Goal: Task Accomplishment & Management: Use online tool/utility

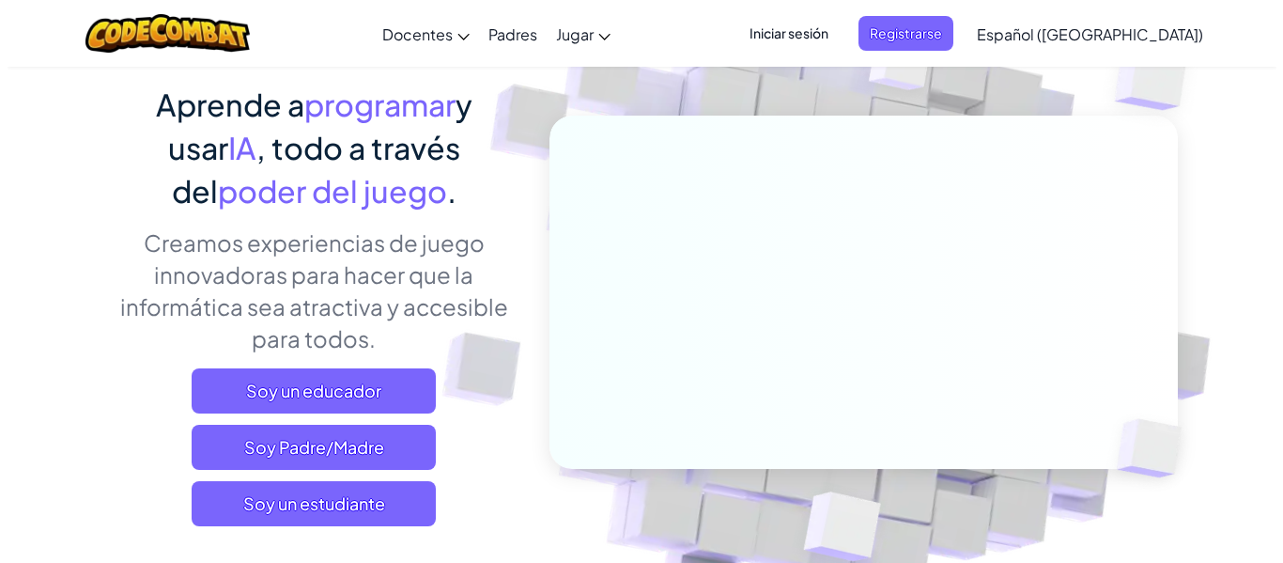
scroll to position [188, 0]
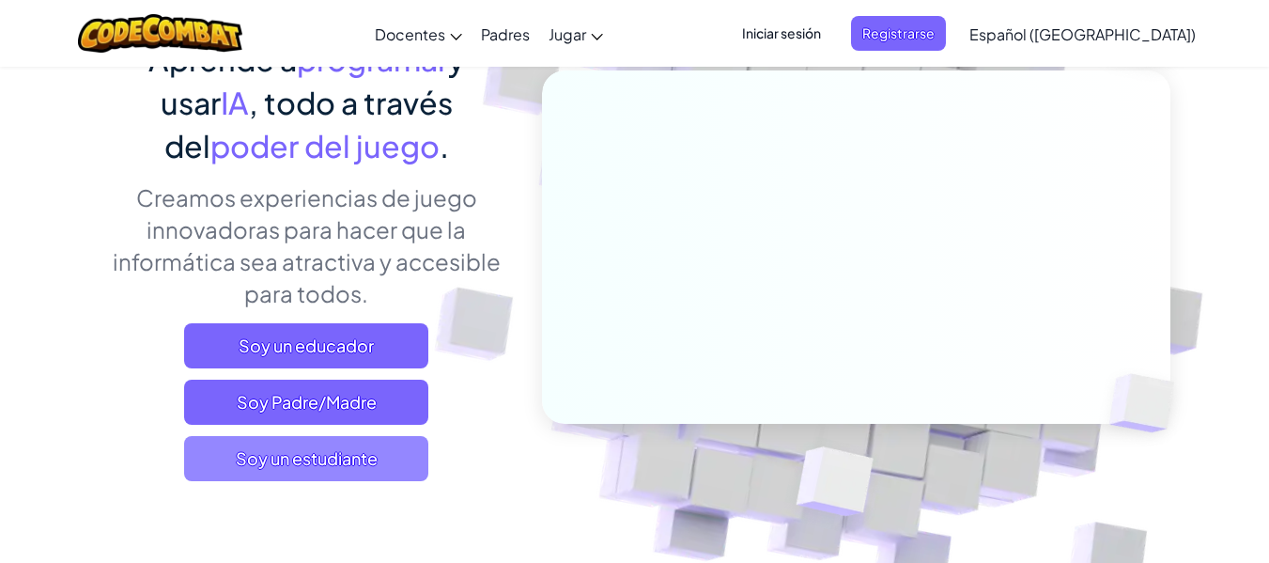
click at [383, 455] on span "Soy un estudiante" at bounding box center [306, 458] width 244 height 45
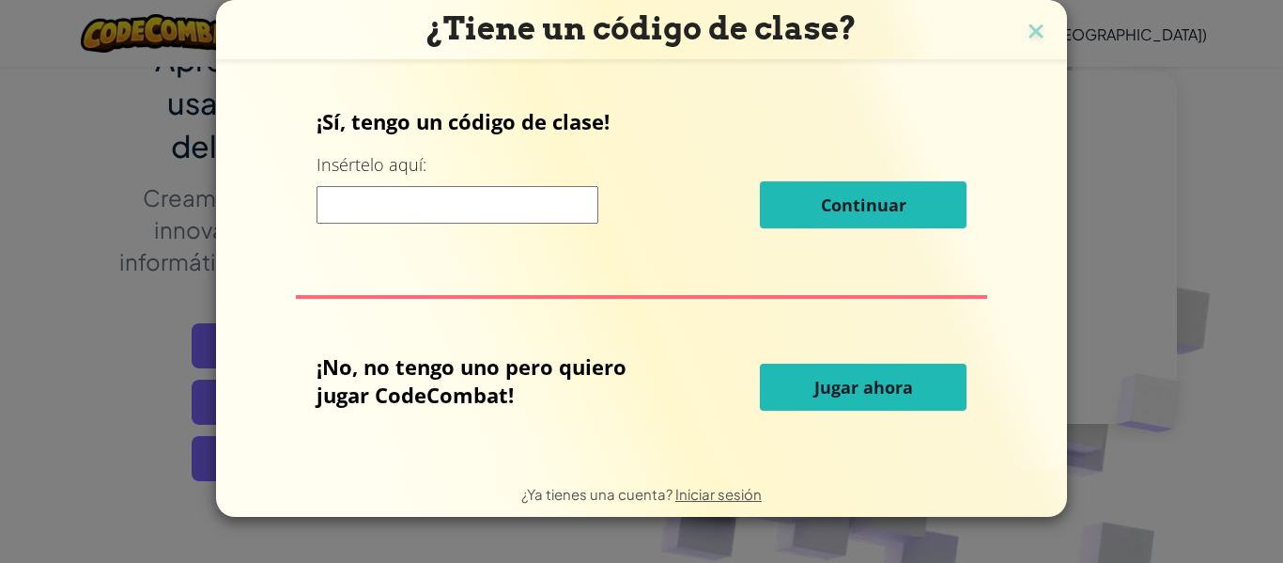
click at [557, 206] on input at bounding box center [457, 205] width 282 height 38
click at [800, 376] on button "Jugar ahora" at bounding box center [863, 386] width 207 height 47
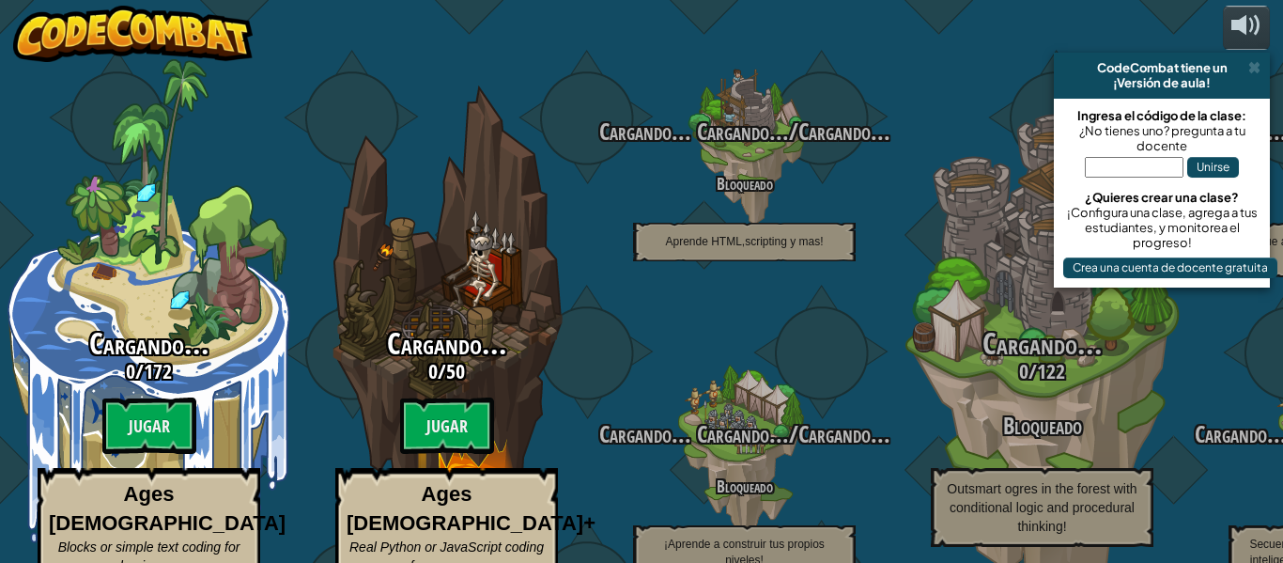
select select "es-419"
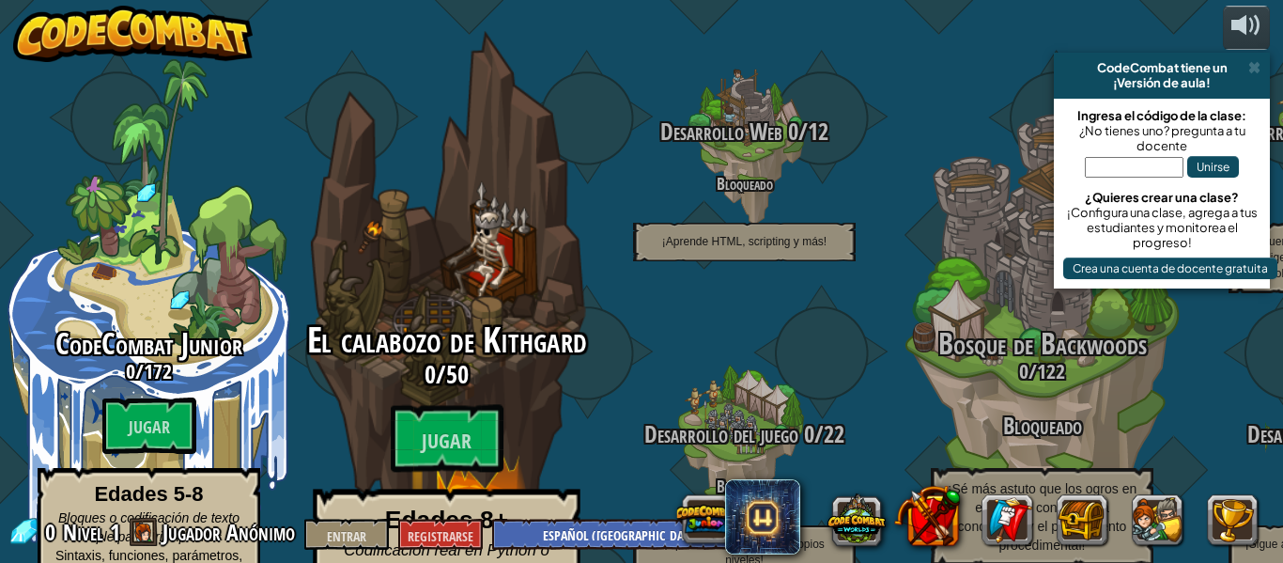
click at [437, 316] on font "El calabozo de Kithgard" at bounding box center [447, 340] width 280 height 49
select select "es-419"
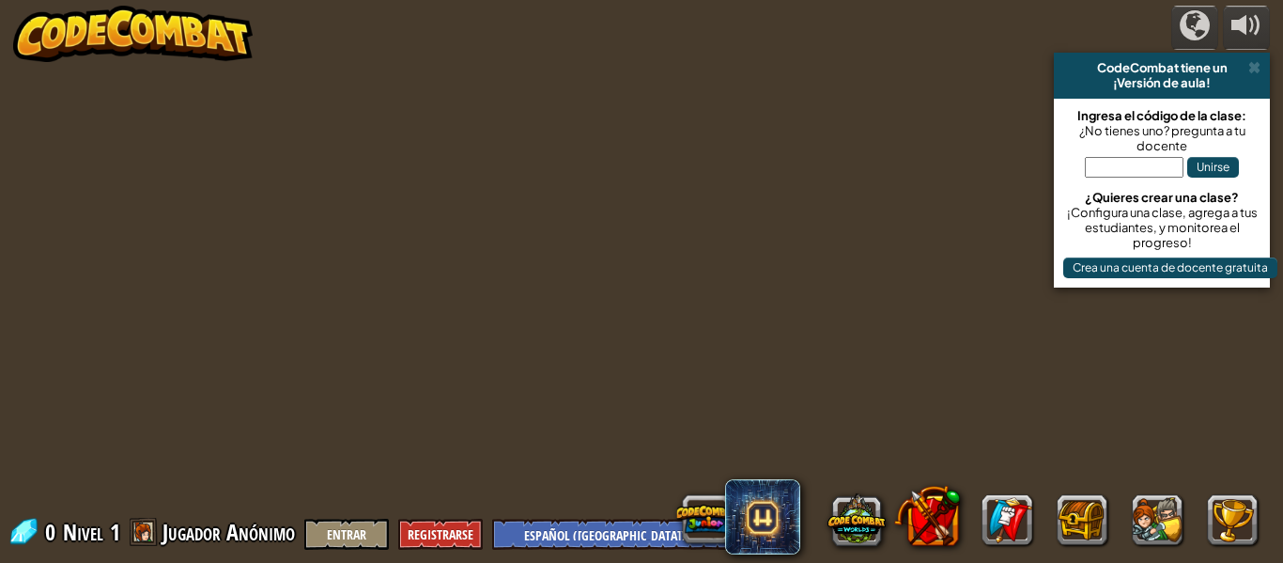
select select "es-419"
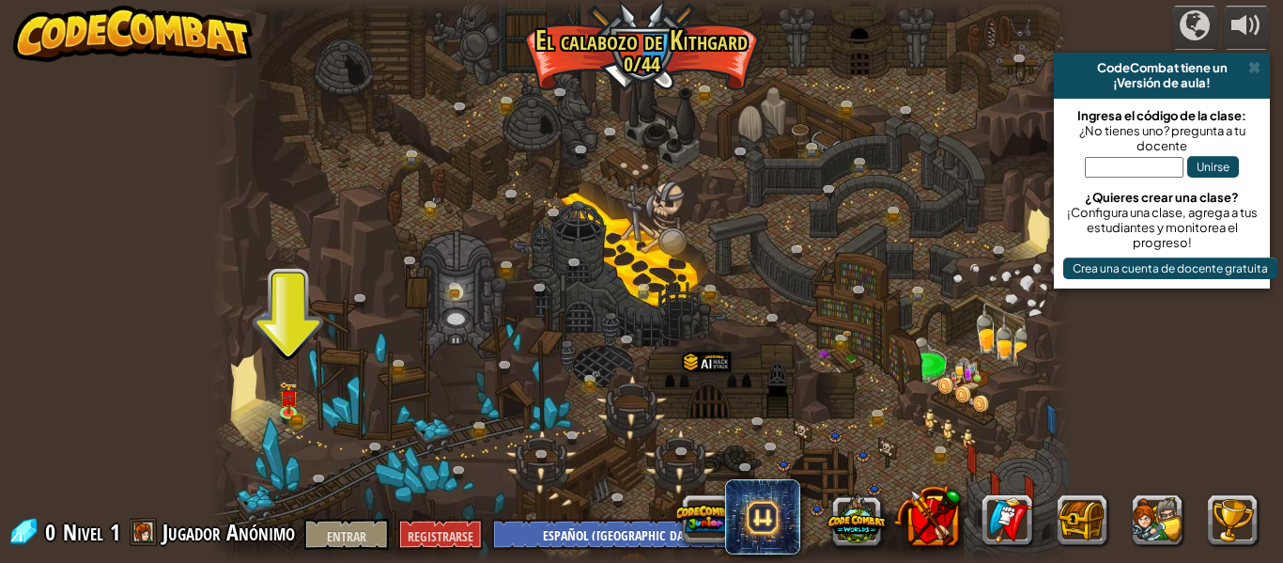
click at [310, 404] on div at bounding box center [641, 281] width 860 height 563
click at [288, 401] on div at bounding box center [288, 409] width 17 height 17
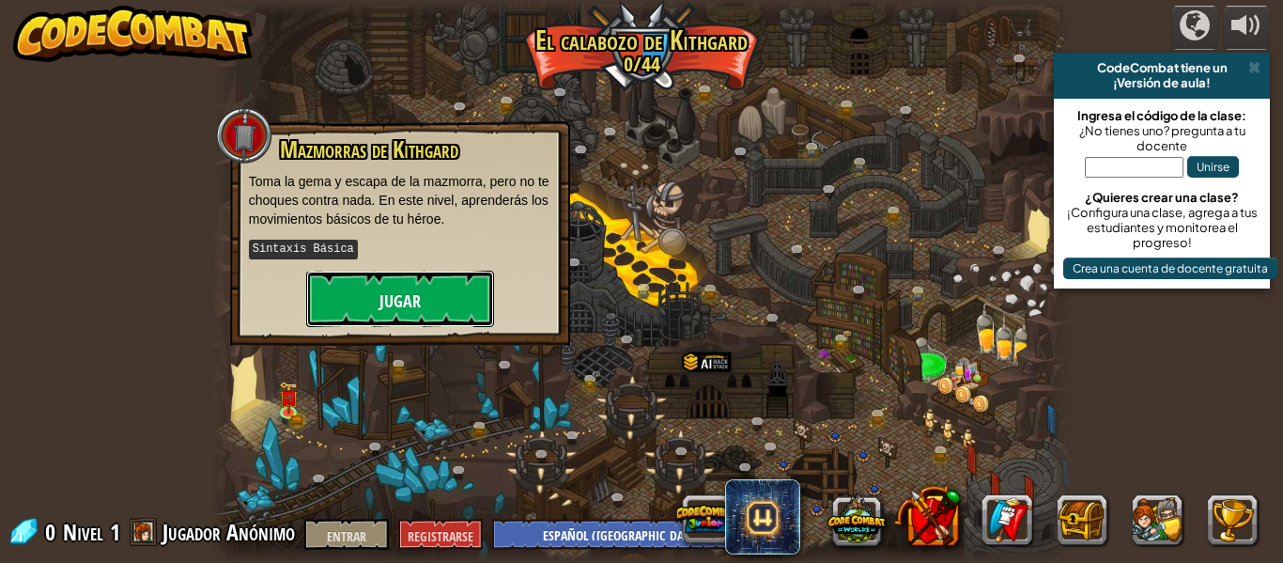
click at [376, 286] on button "Jugar" at bounding box center [400, 298] width 188 height 56
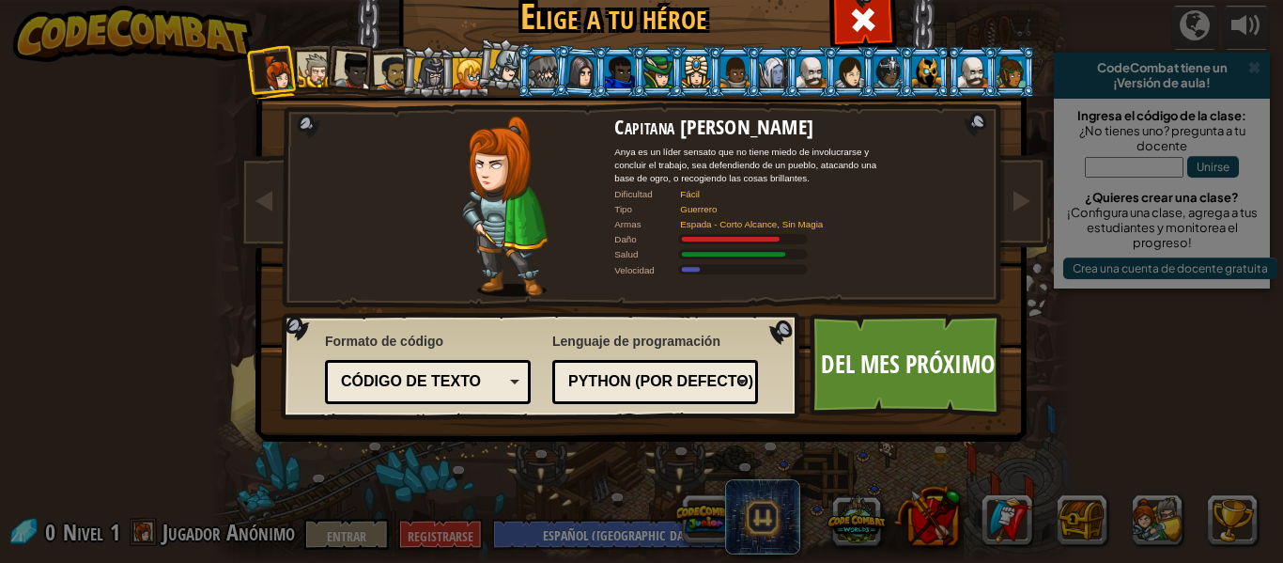
click at [1080, 213] on div "[PERSON_NAME] a tu héroe 0 Capitana [PERSON_NAME] es un líder sensato que no ti…" at bounding box center [641, 281] width 1283 height 563
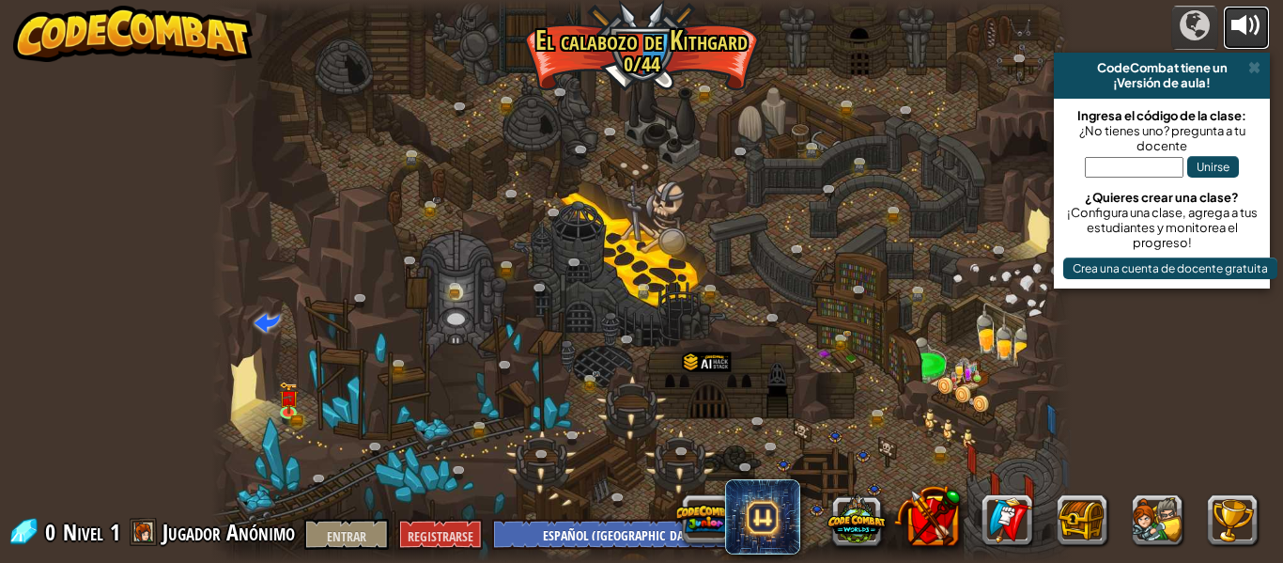
click at [1266, 37] on button at bounding box center [1246, 28] width 47 height 44
click at [1236, 25] on div at bounding box center [1246, 25] width 30 height 30
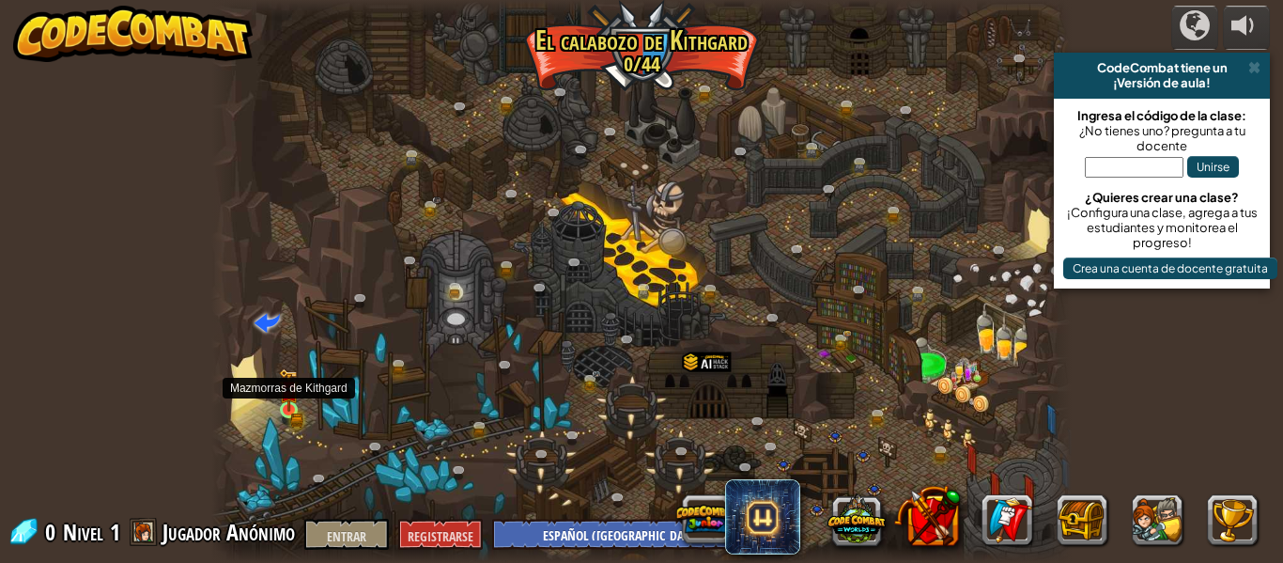
click at [282, 410] on img at bounding box center [289, 389] width 20 height 43
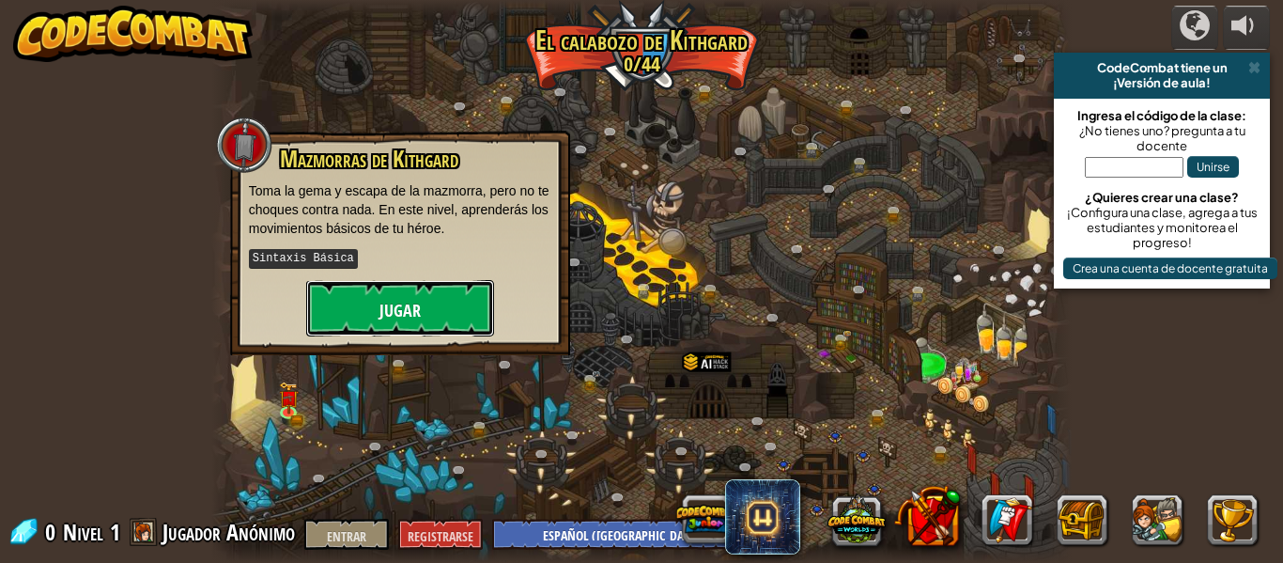
click at [428, 286] on button "Jugar" at bounding box center [400, 308] width 188 height 56
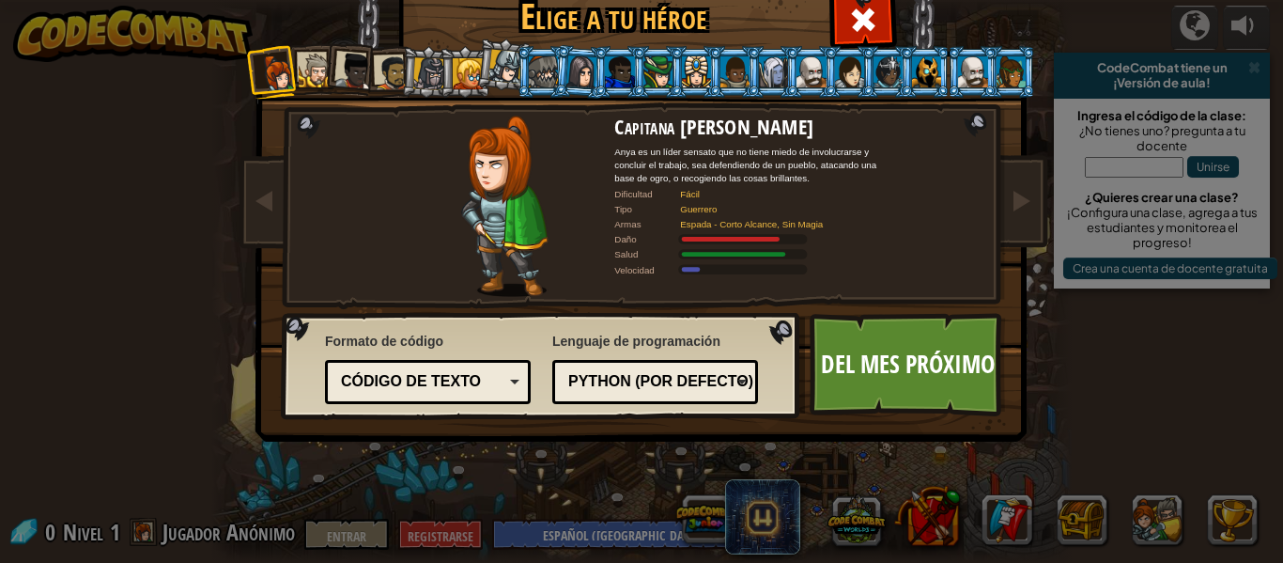
click at [323, 79] on li at bounding box center [350, 68] width 55 height 55
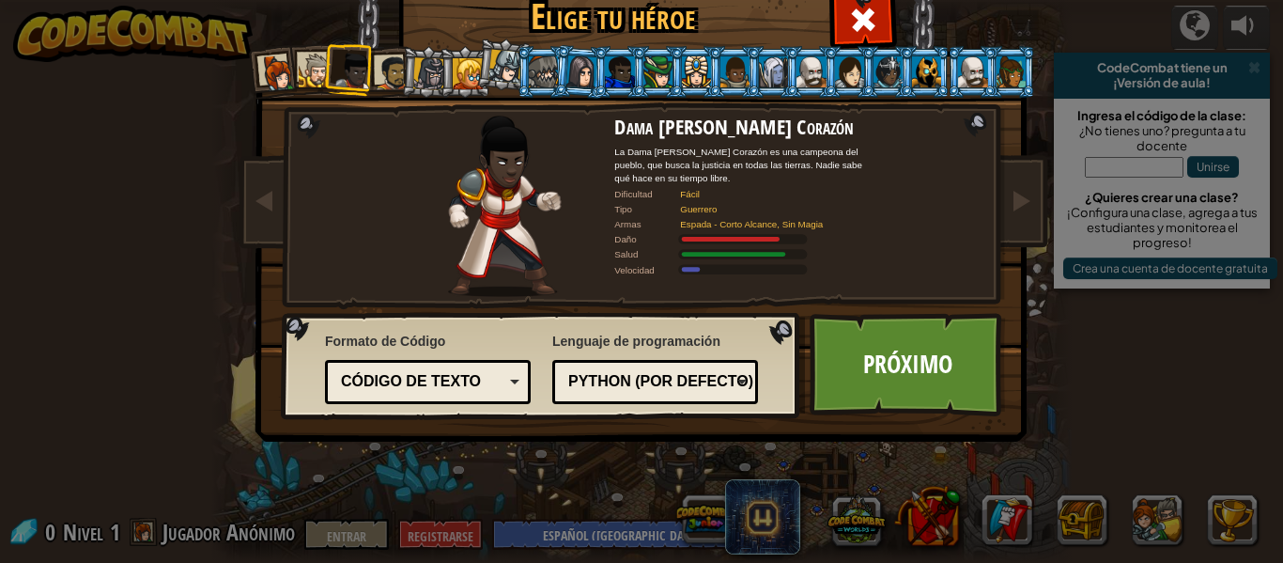
click at [311, 79] on div at bounding box center [316, 71] width 35 height 35
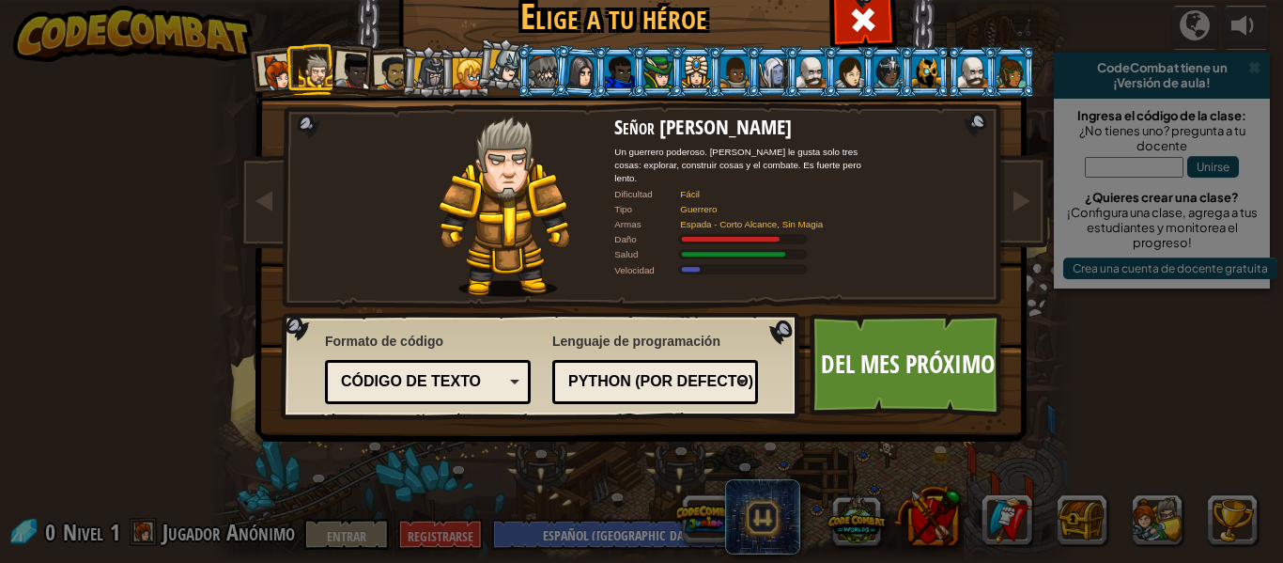
click at [287, 84] on li at bounding box center [311, 69] width 51 height 52
click at [264, 77] on div at bounding box center [278, 73] width 38 height 38
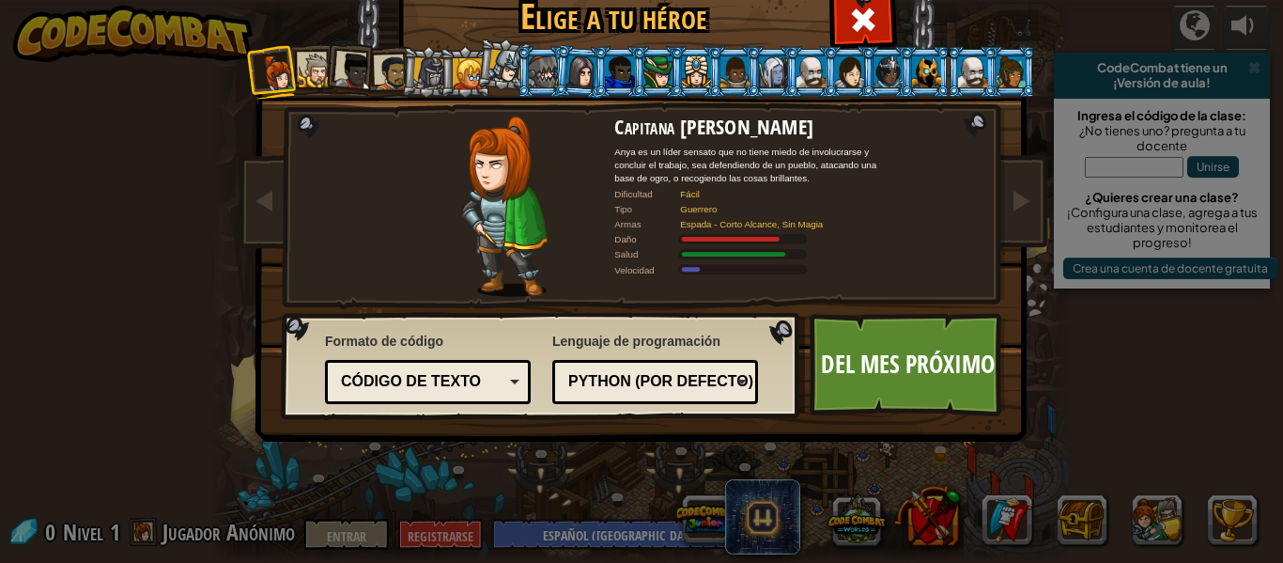
click at [338, 84] on div at bounding box center [354, 72] width 38 height 38
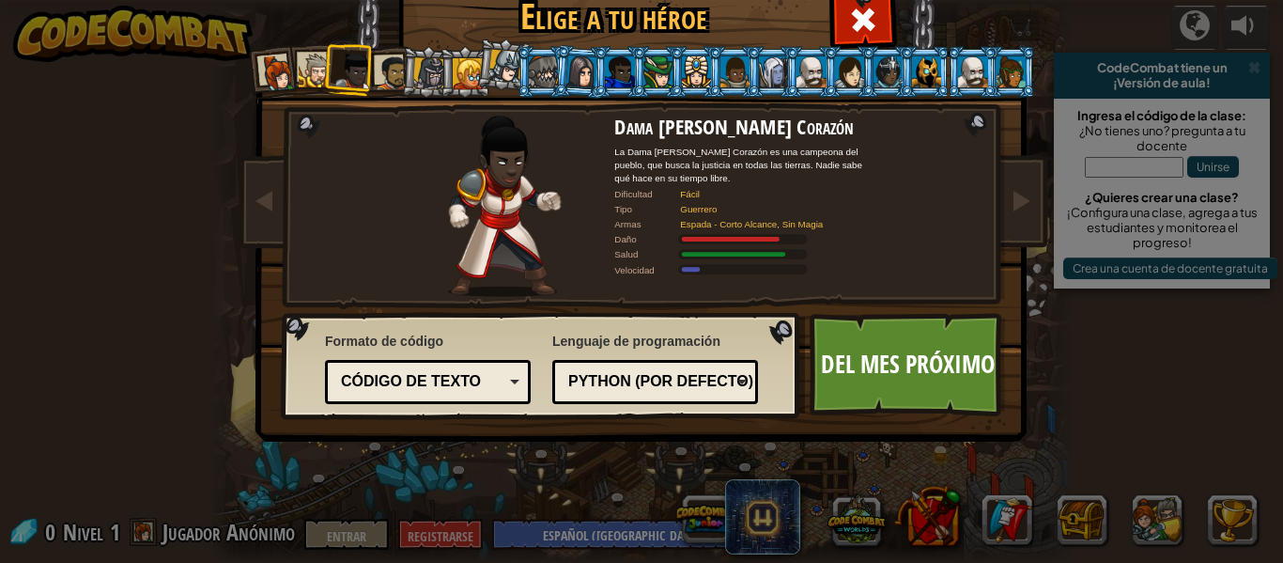
click at [306, 71] on div at bounding box center [316, 71] width 35 height 35
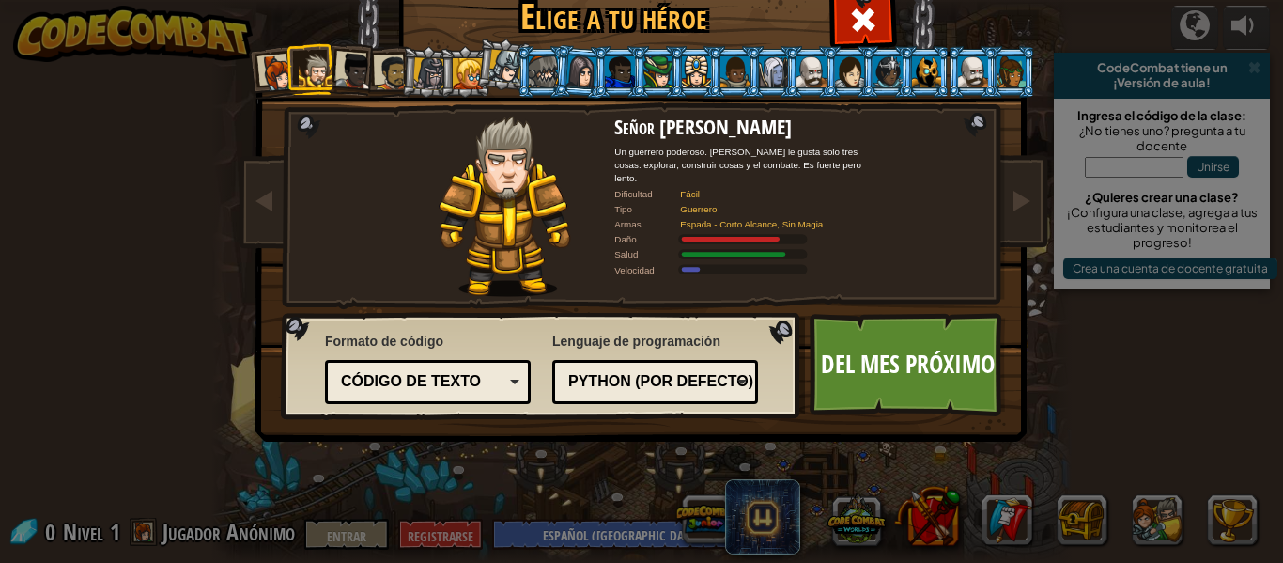
click at [270, 74] on div at bounding box center [278, 73] width 38 height 38
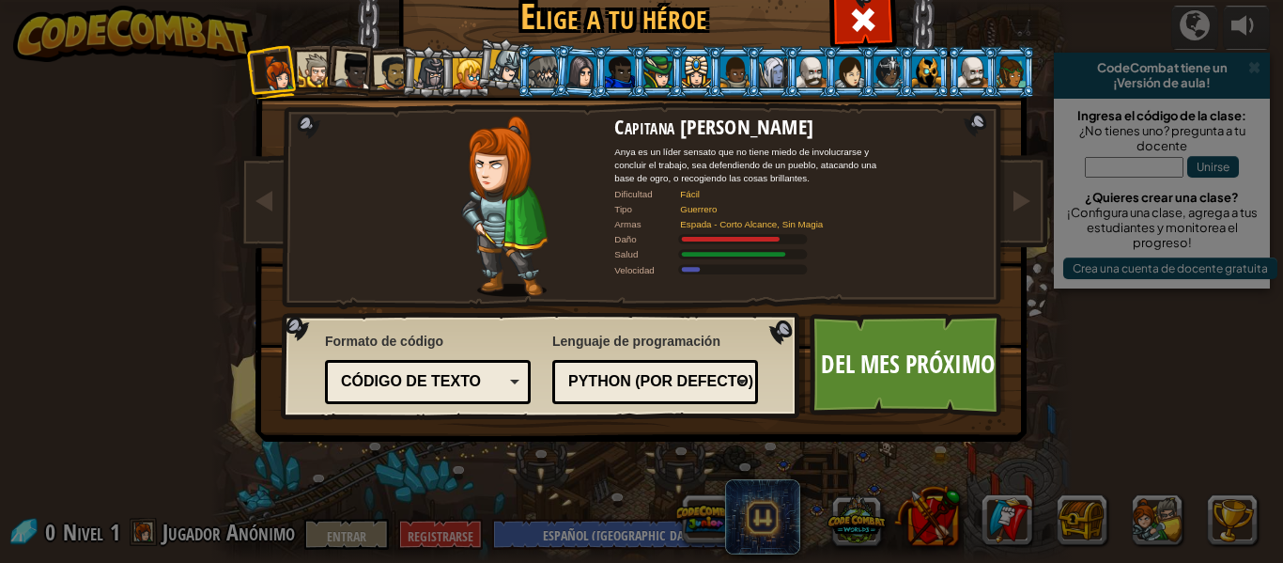
click at [345, 64] on div at bounding box center [354, 72] width 38 height 38
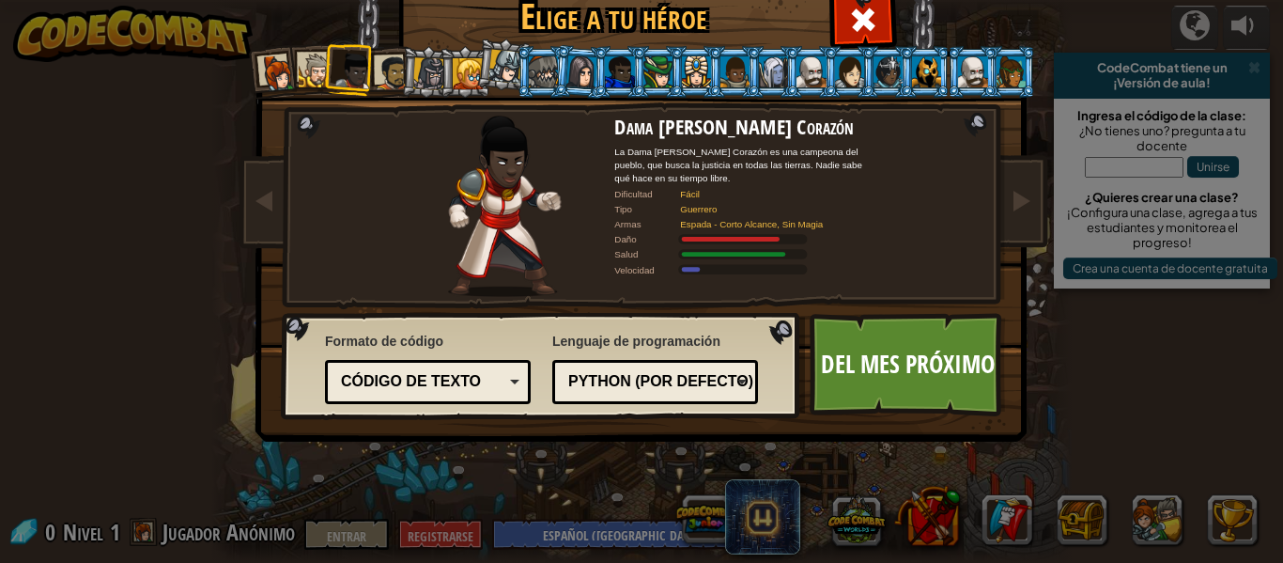
click at [380, 62] on div at bounding box center [392, 72] width 35 height 35
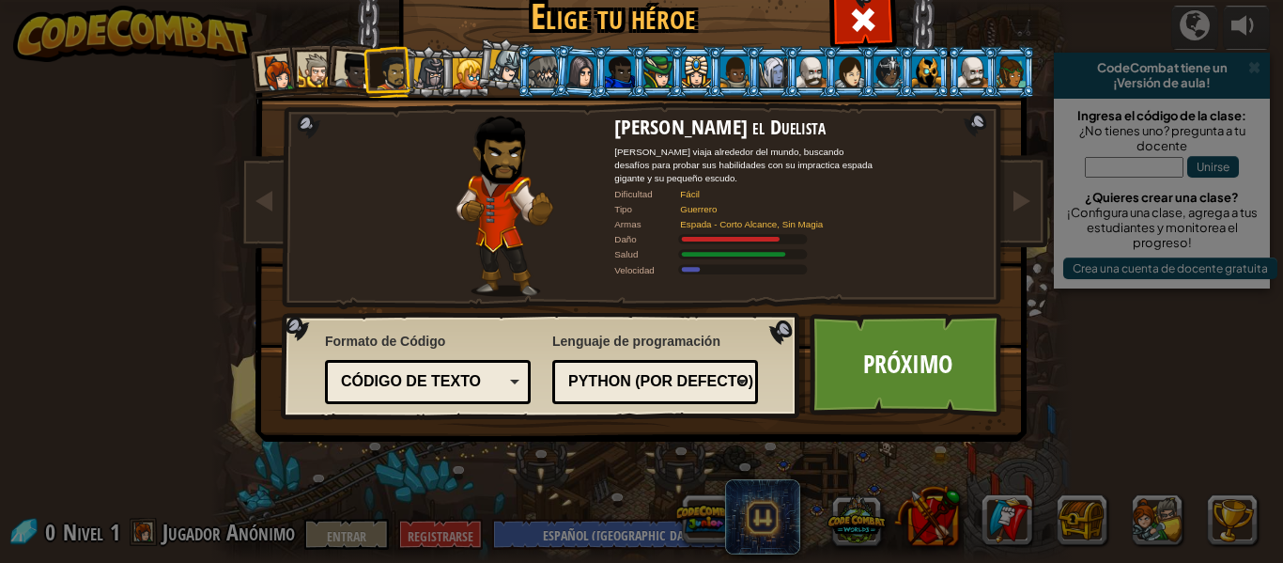
click at [419, 80] on div at bounding box center [429, 73] width 32 height 32
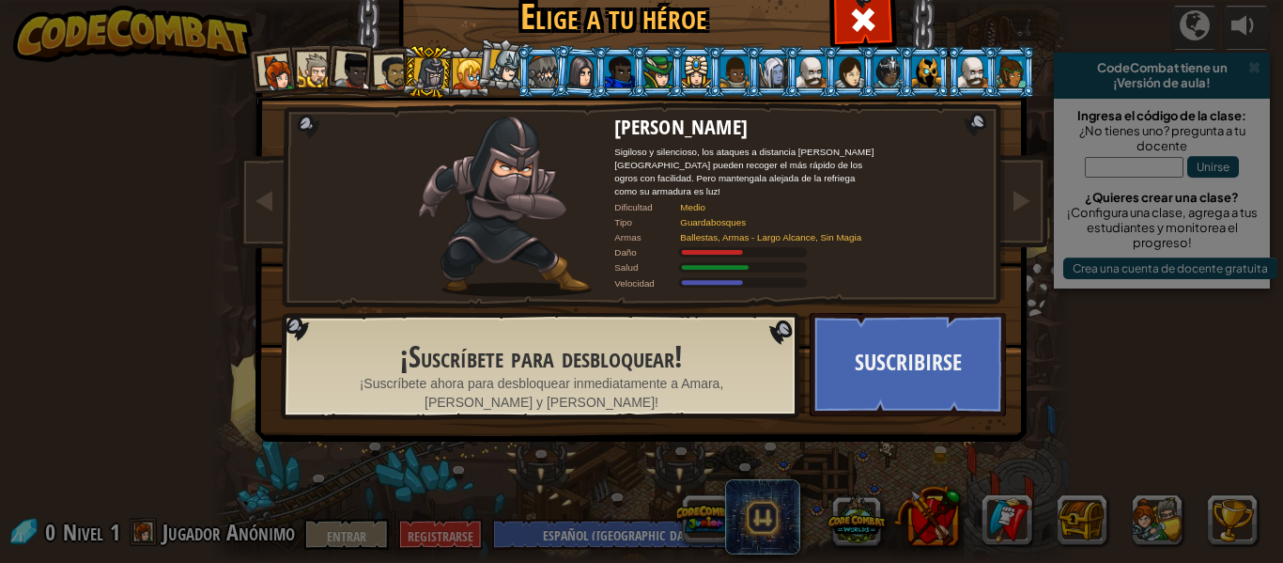
click at [453, 74] on div at bounding box center [468, 73] width 30 height 30
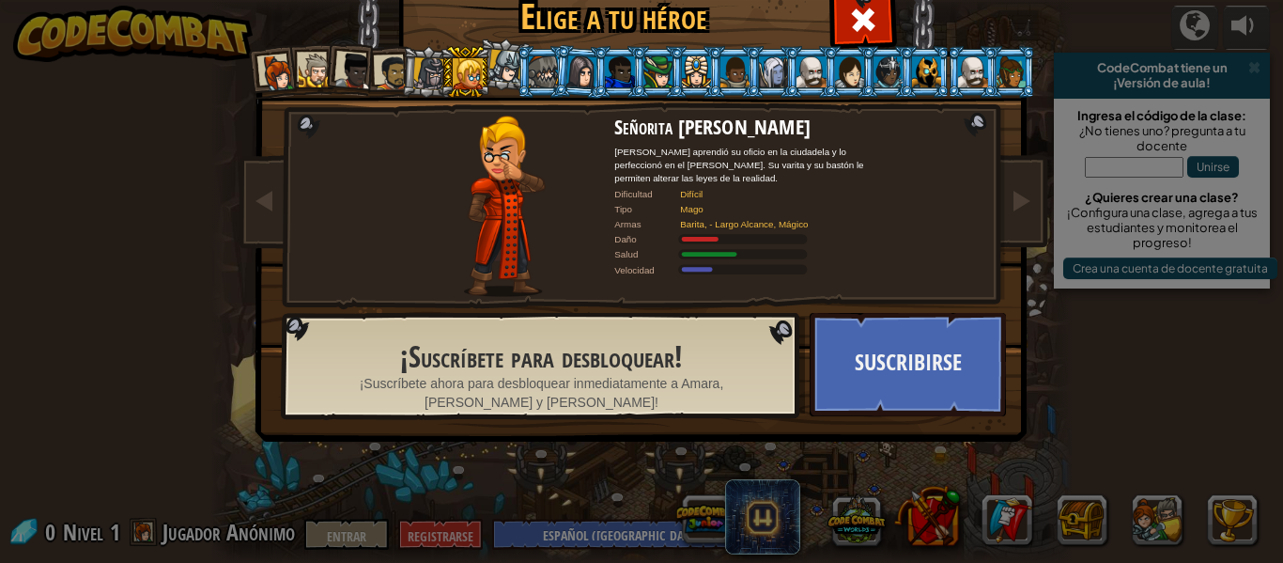
click at [489, 77] on div at bounding box center [506, 67] width 34 height 34
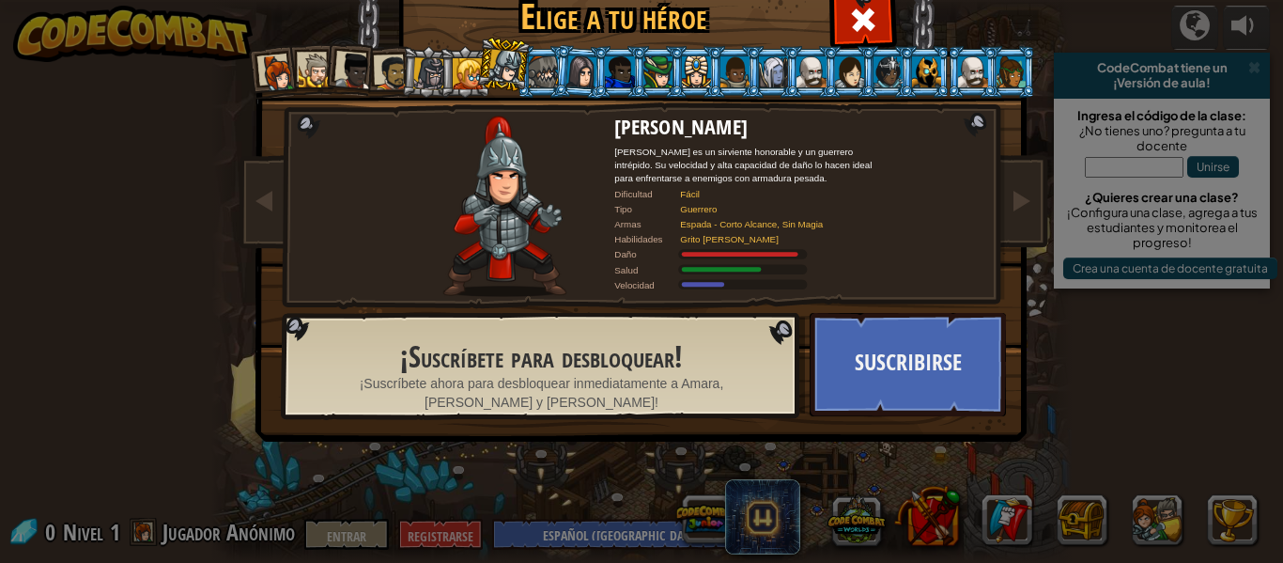
click at [535, 78] on div at bounding box center [543, 71] width 29 height 30
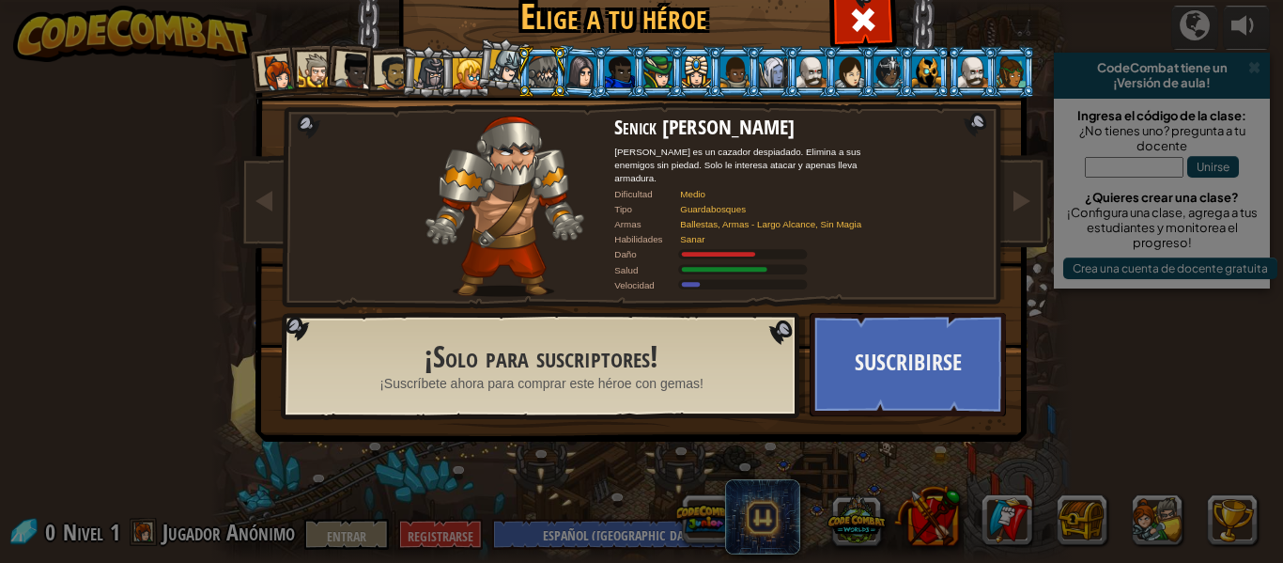
click at [463, 76] on div at bounding box center [468, 73] width 30 height 30
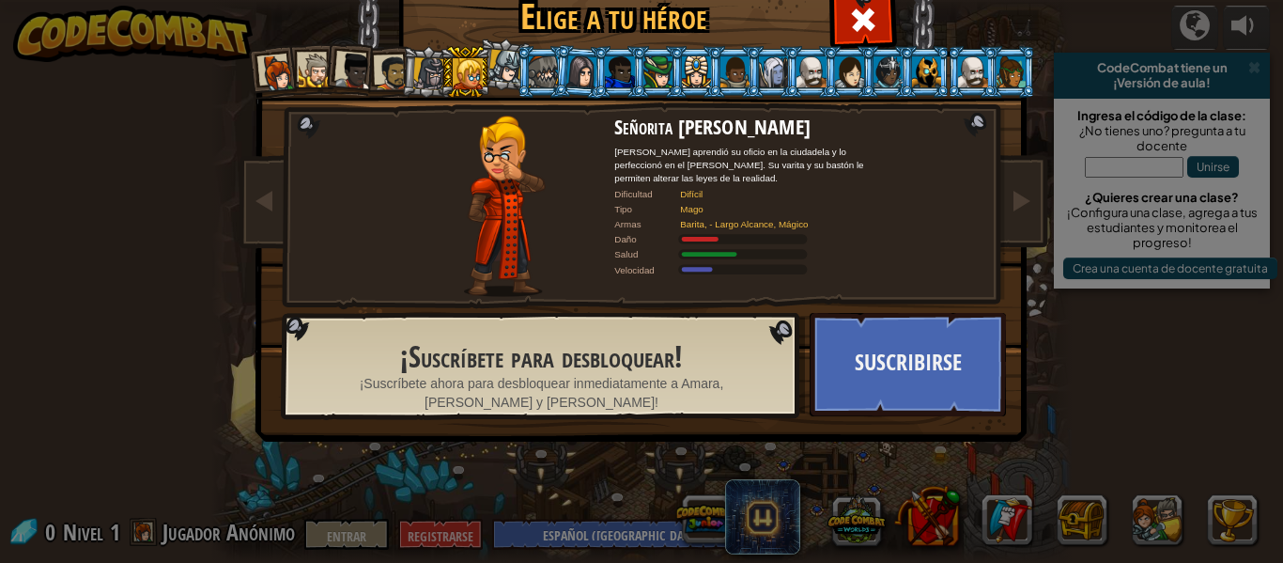
click at [363, 76] on div at bounding box center [354, 72] width 38 height 38
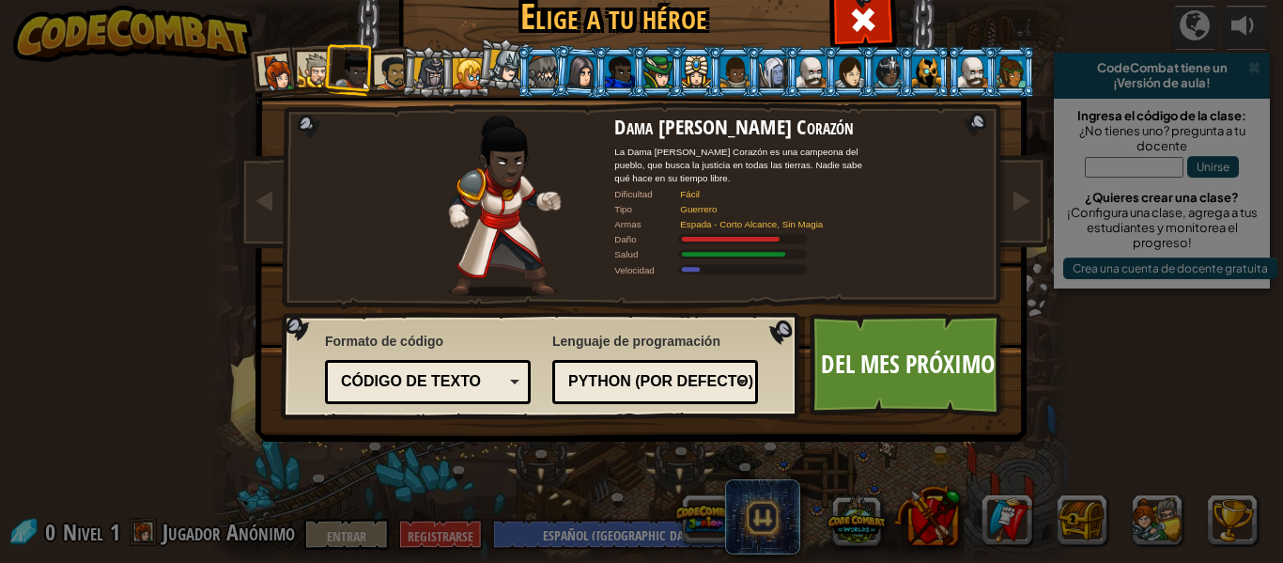
click at [415, 70] on div at bounding box center [429, 73] width 32 height 32
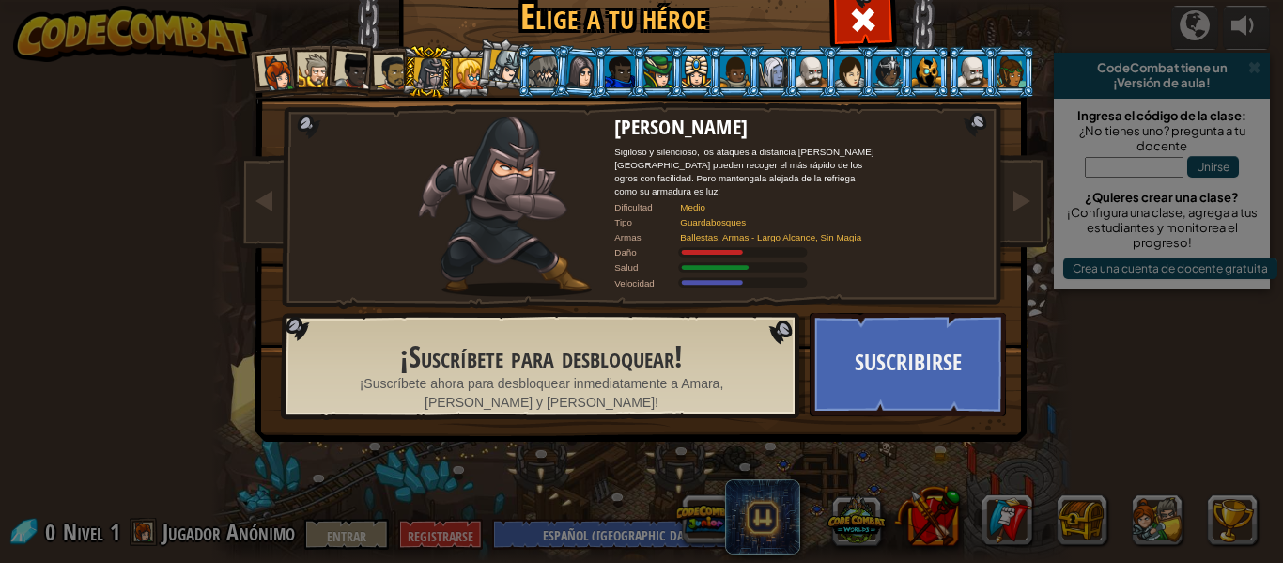
click at [360, 77] on div at bounding box center [354, 72] width 38 height 38
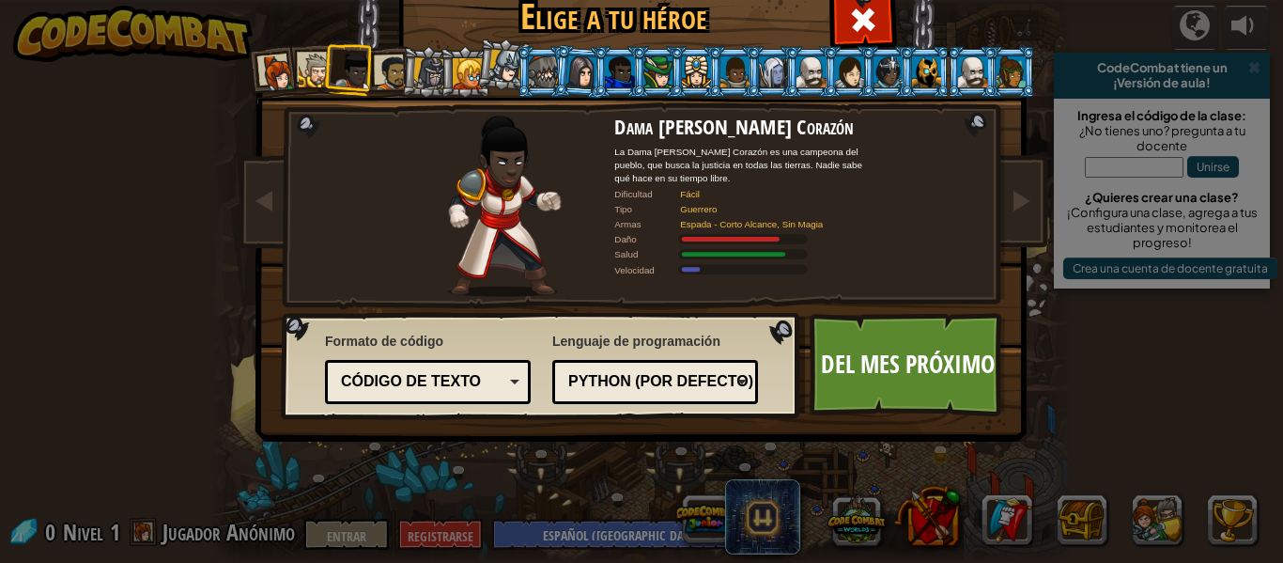
click at [400, 73] on li at bounding box center [427, 72] width 54 height 54
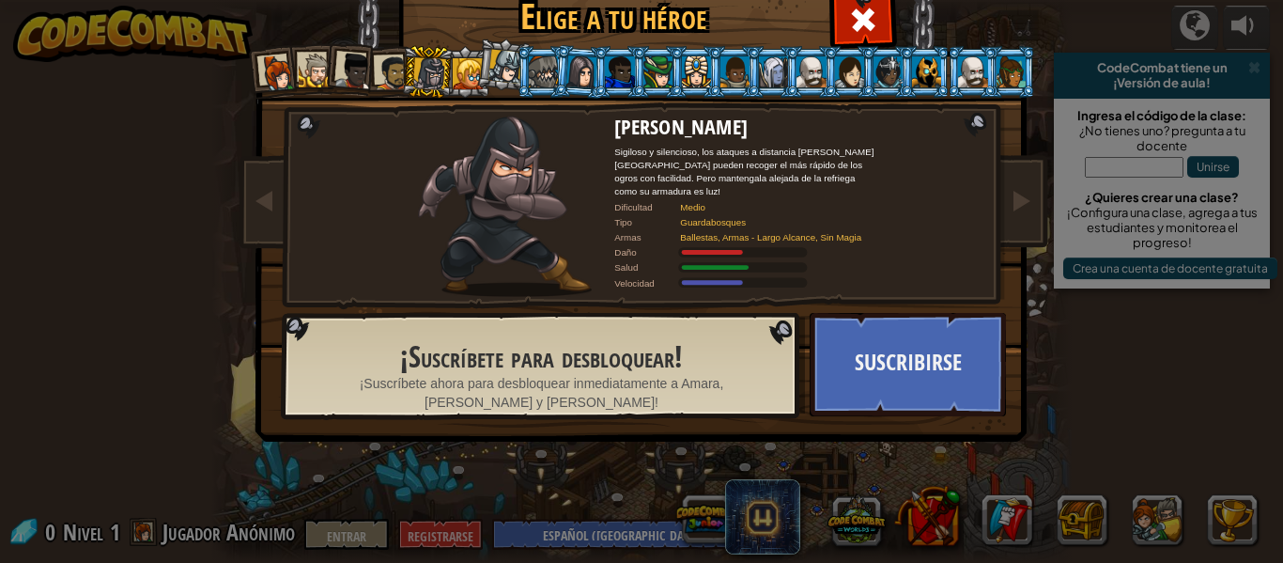
click at [312, 54] on div at bounding box center [316, 71] width 35 height 35
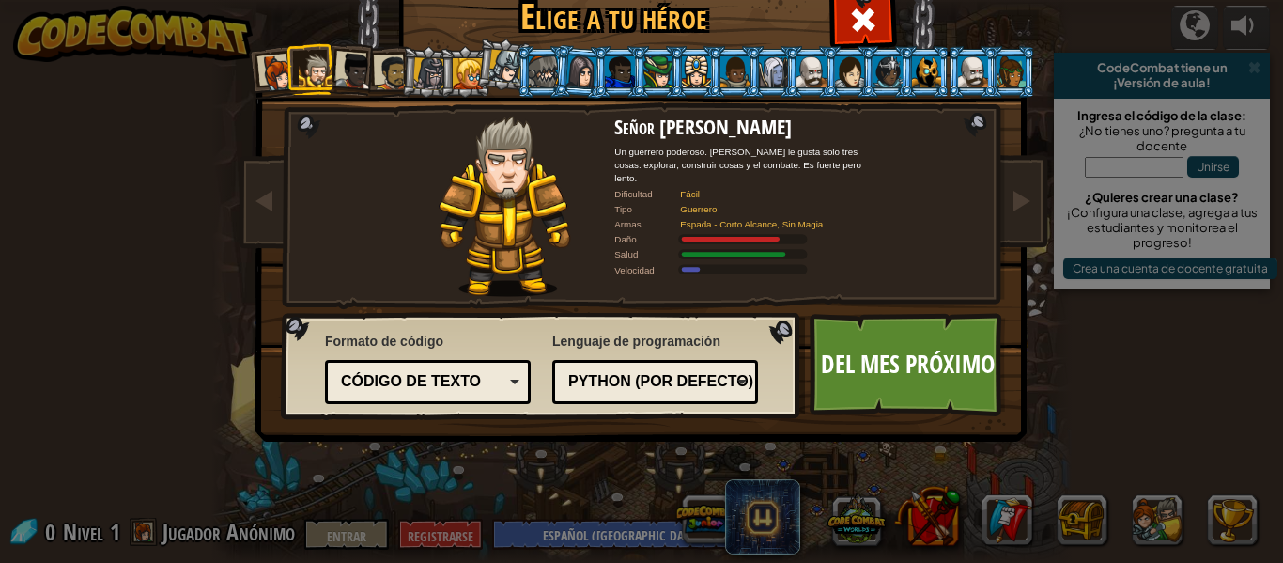
click at [261, 71] on div at bounding box center [278, 73] width 38 height 38
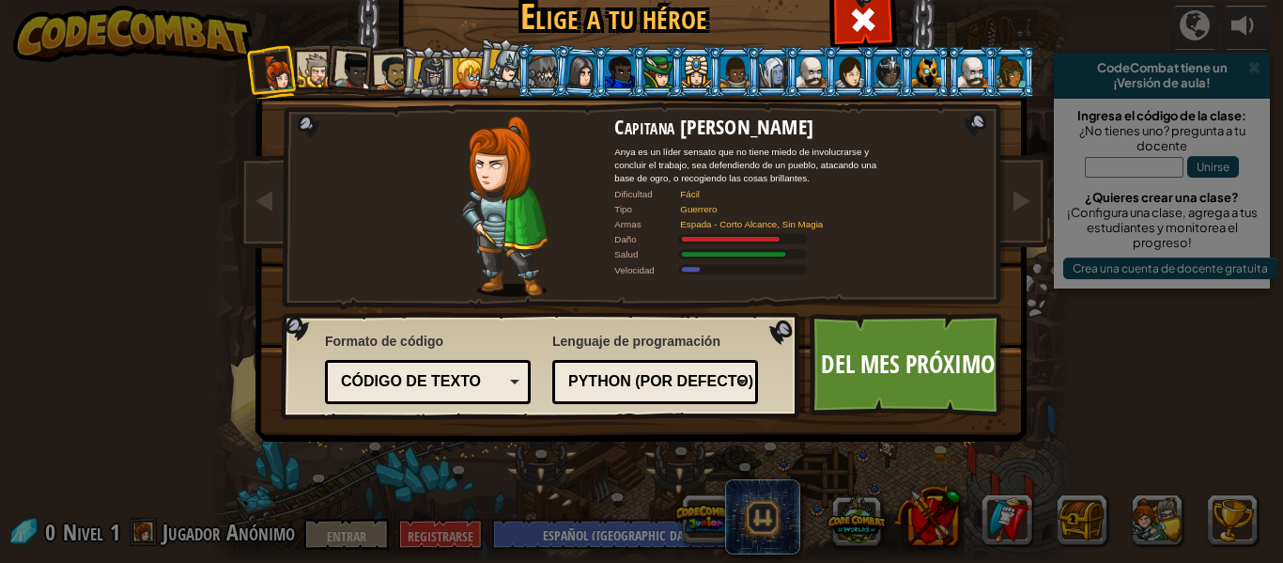
click at [340, 71] on div at bounding box center [354, 72] width 38 height 38
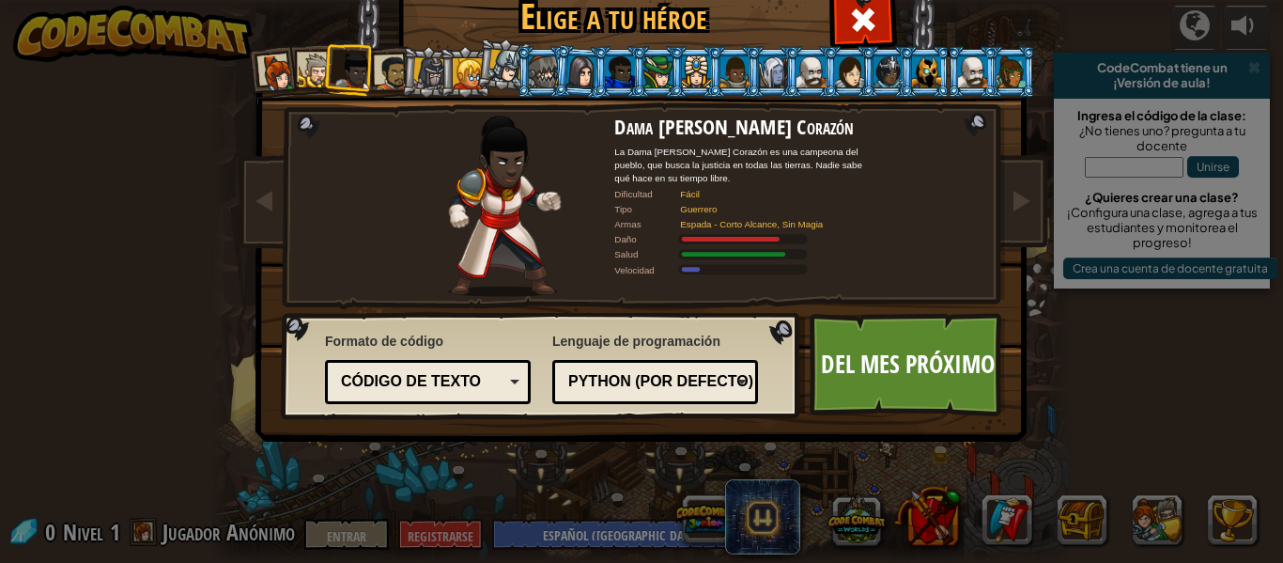
click at [387, 73] on div at bounding box center [392, 72] width 35 height 35
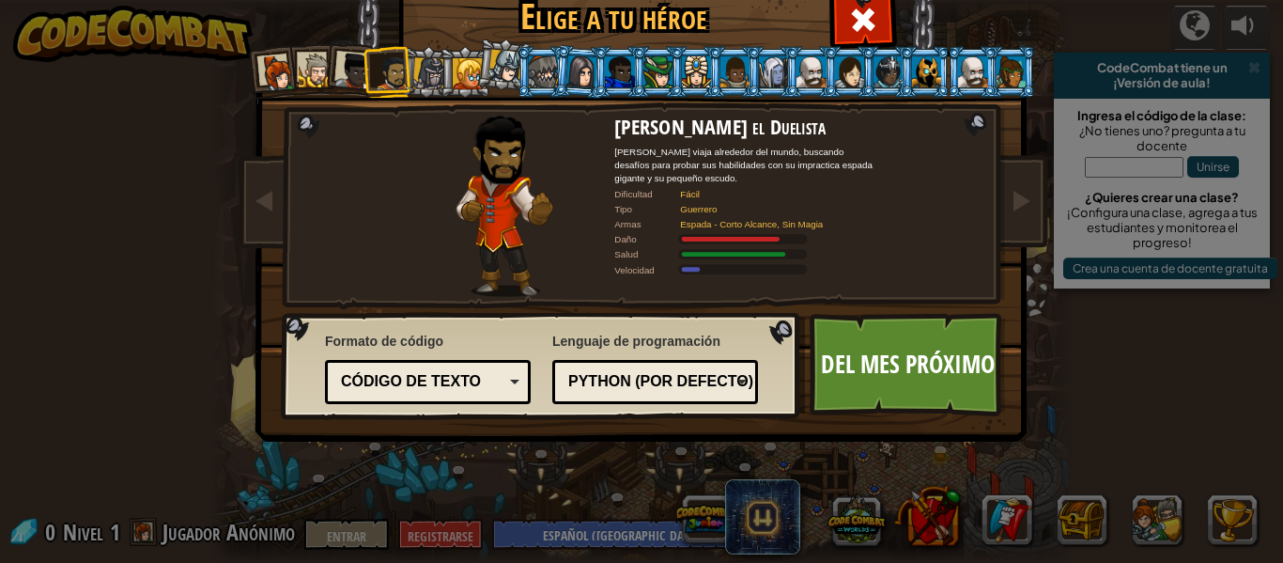
click at [337, 76] on div at bounding box center [354, 72] width 38 height 38
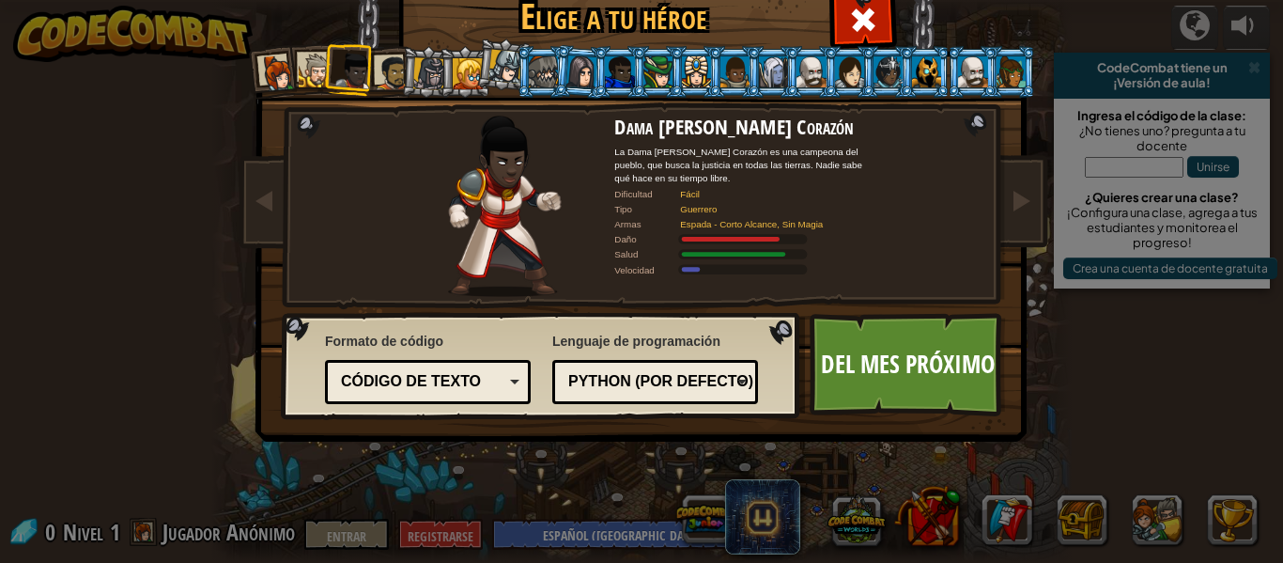
click at [323, 76] on li at bounding box center [350, 68] width 55 height 55
click at [306, 70] on div at bounding box center [316, 71] width 35 height 35
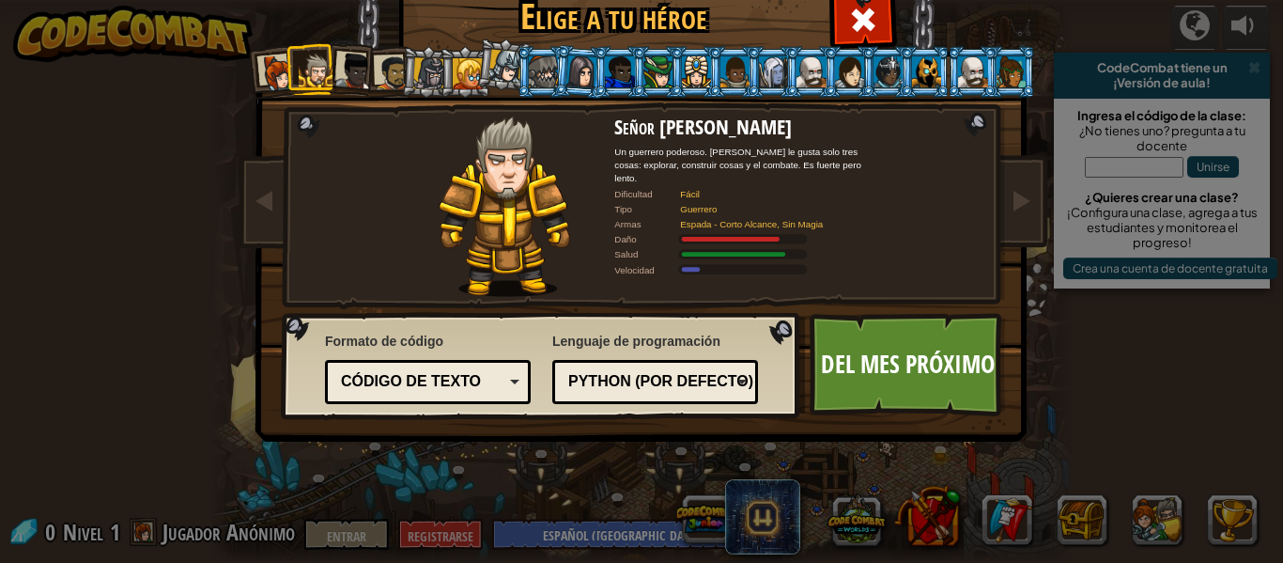
click at [270, 73] on div at bounding box center [278, 73] width 38 height 38
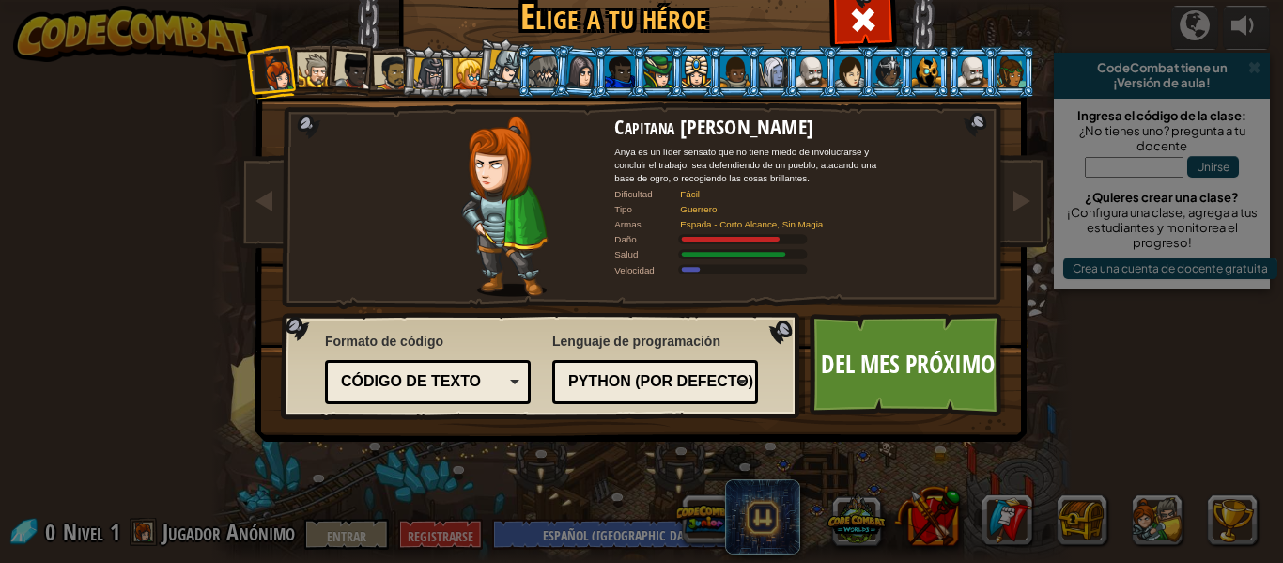
click at [335, 66] on div at bounding box center [354, 72] width 38 height 38
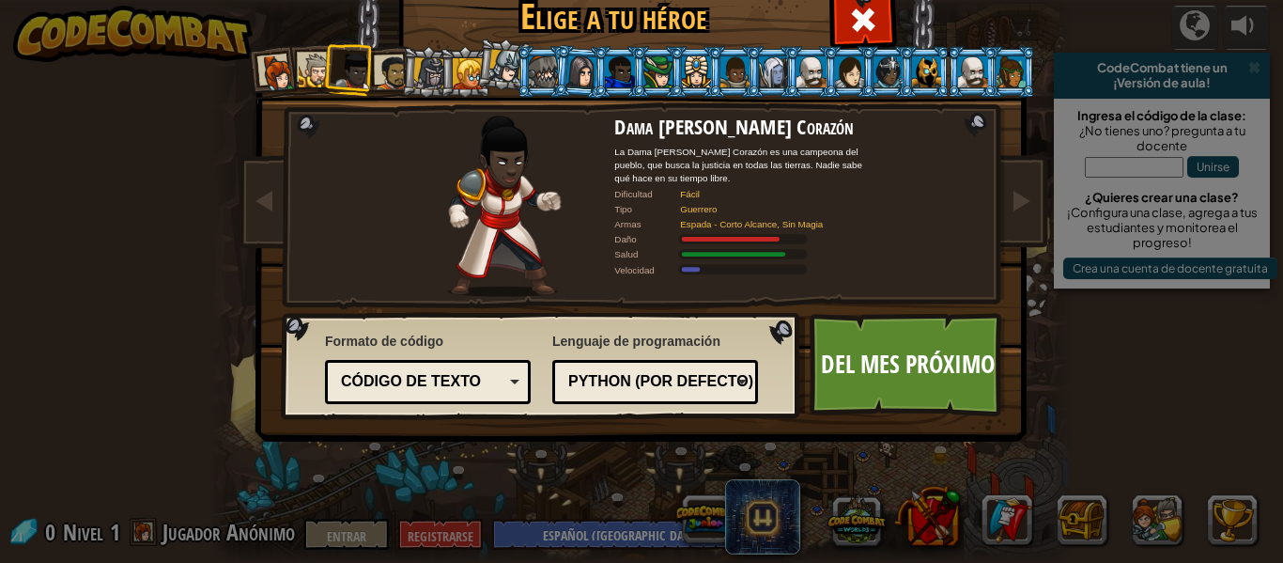
click at [287, 65] on li at bounding box center [273, 71] width 55 height 55
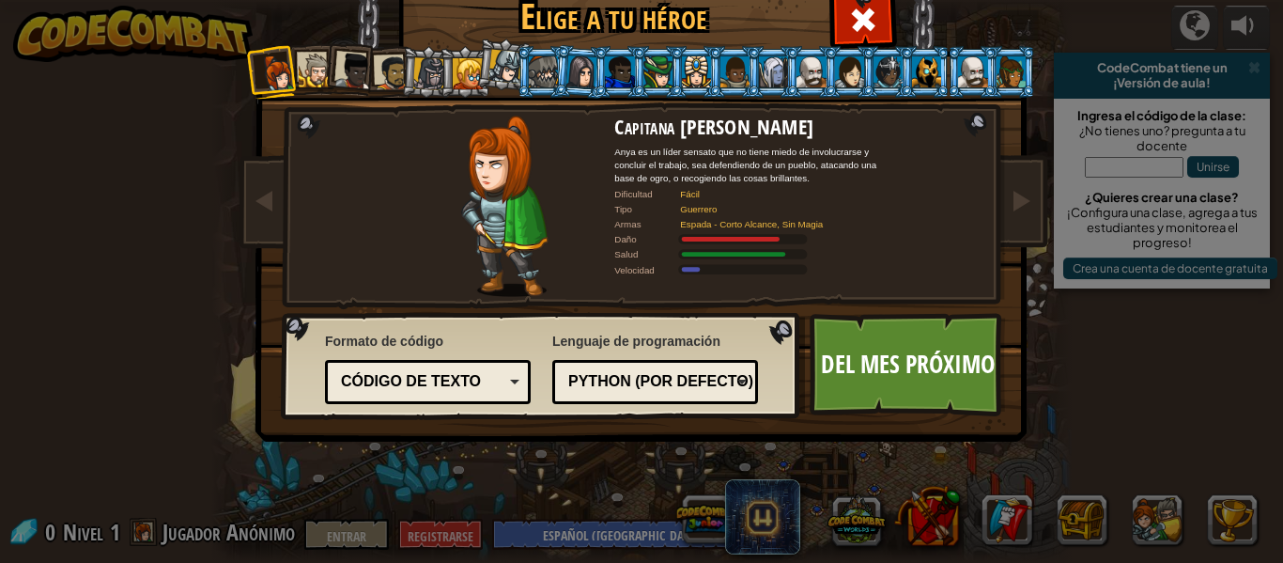
click at [500, 378] on div "Código de texto" at bounding box center [427, 381] width 181 height 29
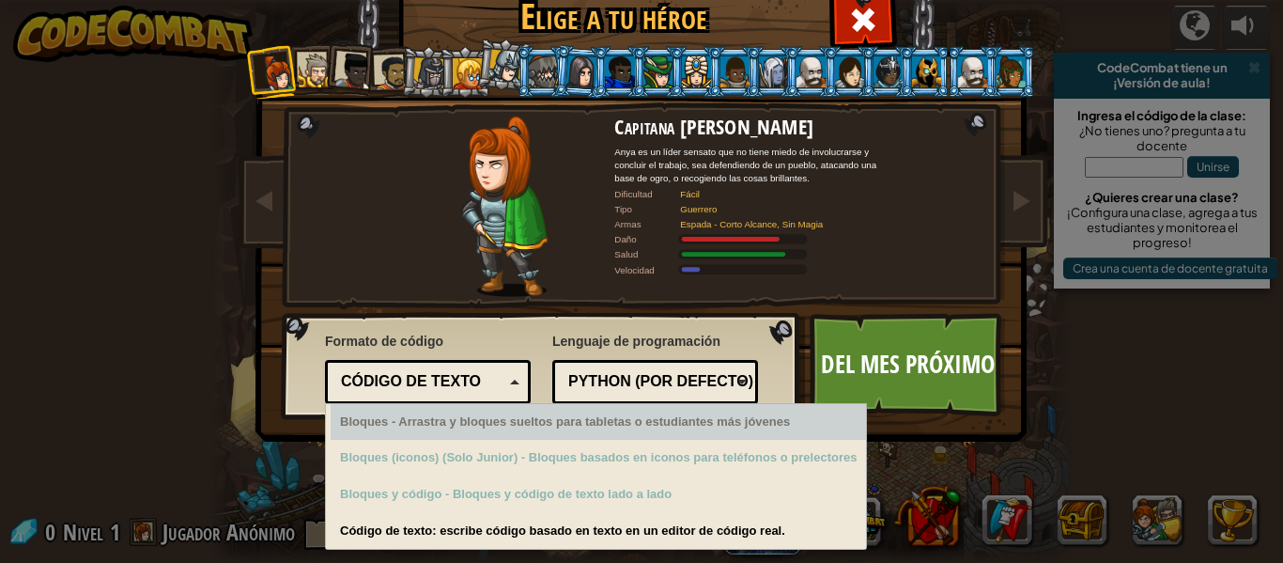
click at [669, 390] on div "Python (por defecto)" at bounding box center [649, 382] width 162 height 22
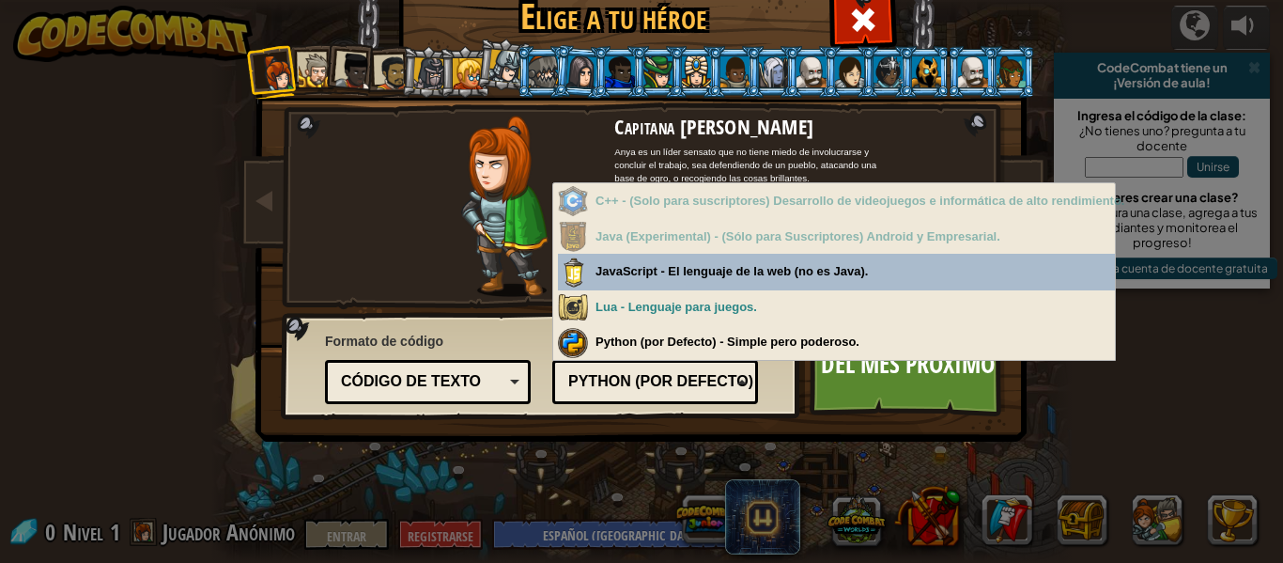
click at [682, 391] on div "Python (por defecto)" at bounding box center [649, 382] width 162 height 22
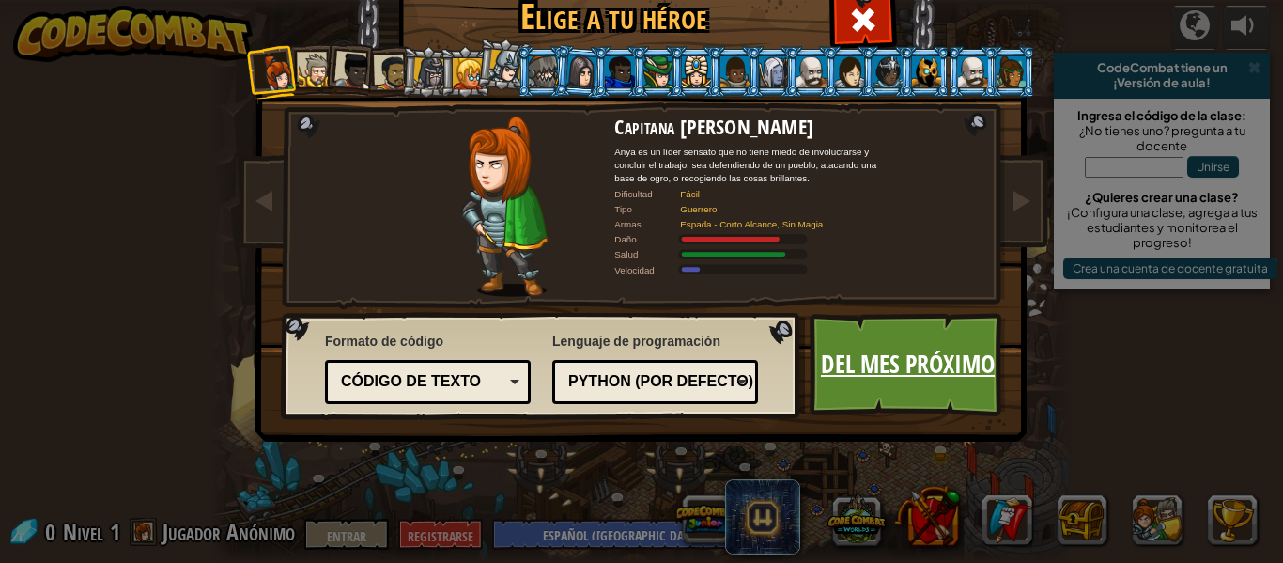
click at [843, 390] on link "Del mes próximo" at bounding box center [908, 364] width 196 height 103
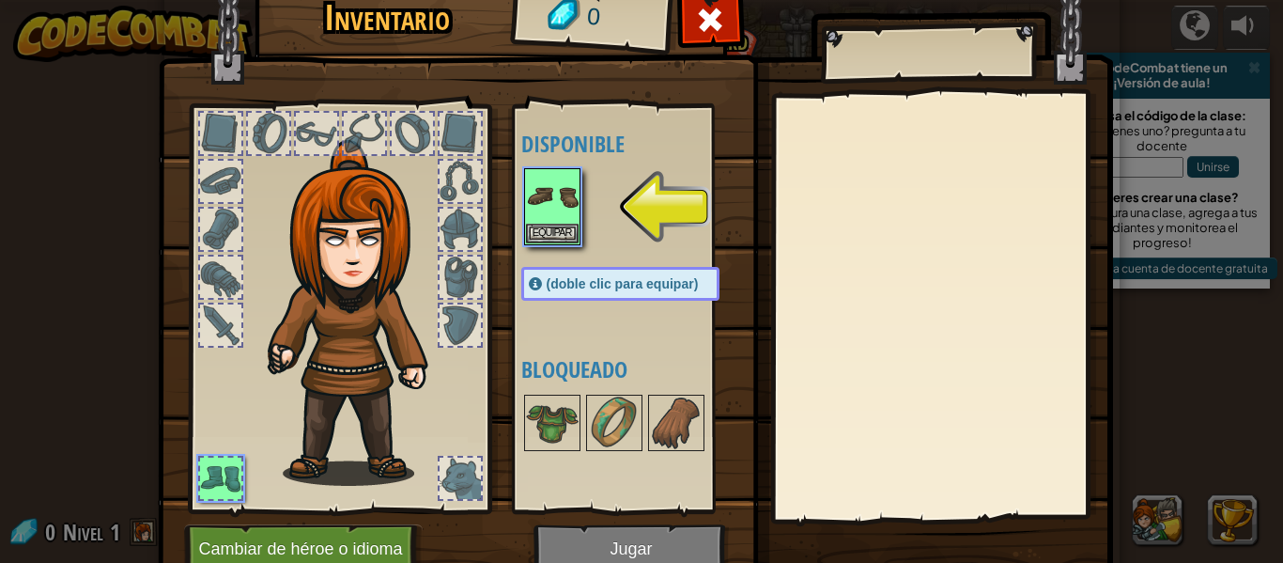
click at [571, 286] on font "(doble clic para equipar)" at bounding box center [623, 283] width 152 height 15
click at [562, 219] on img at bounding box center [552, 196] width 53 height 53
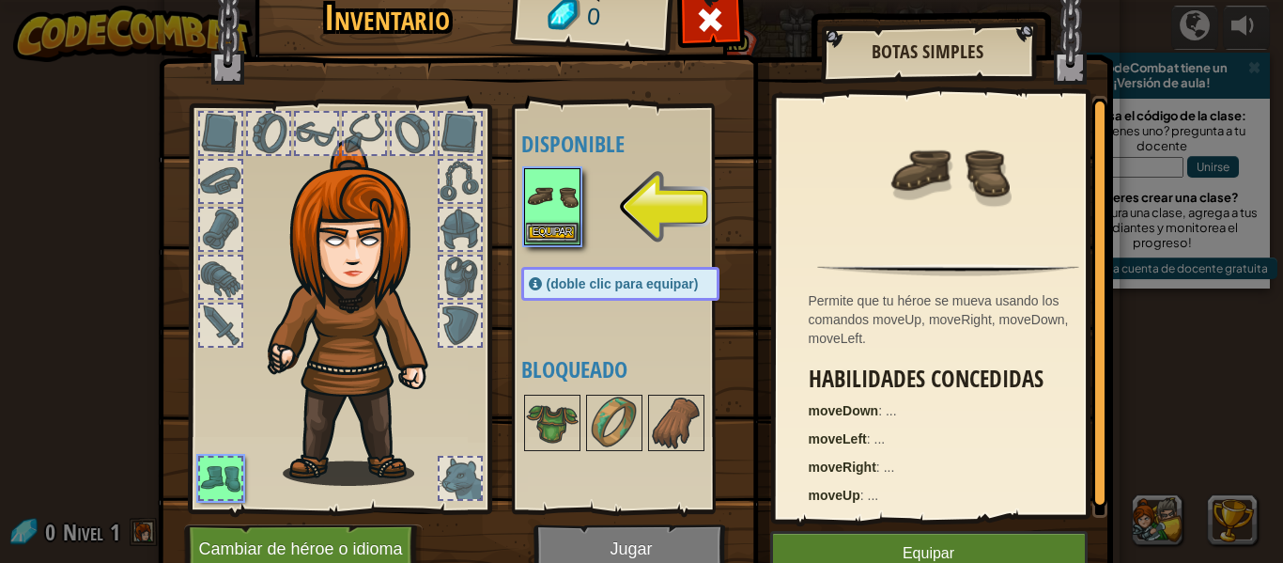
click at [562, 219] on img at bounding box center [552, 196] width 53 height 53
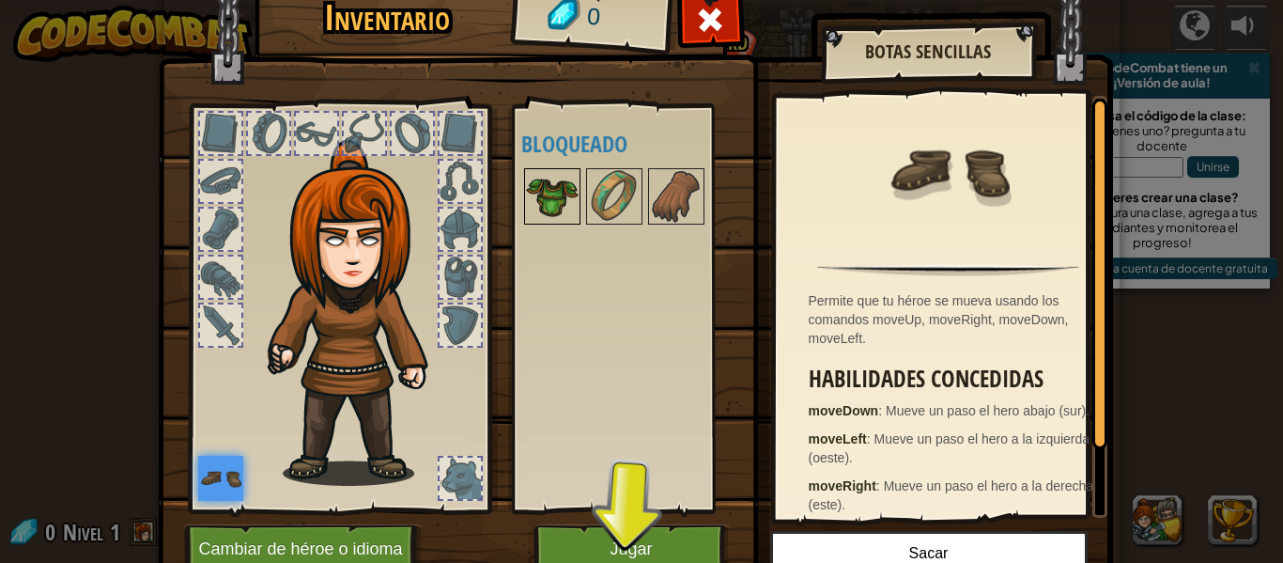
click at [552, 199] on img at bounding box center [552, 196] width 53 height 53
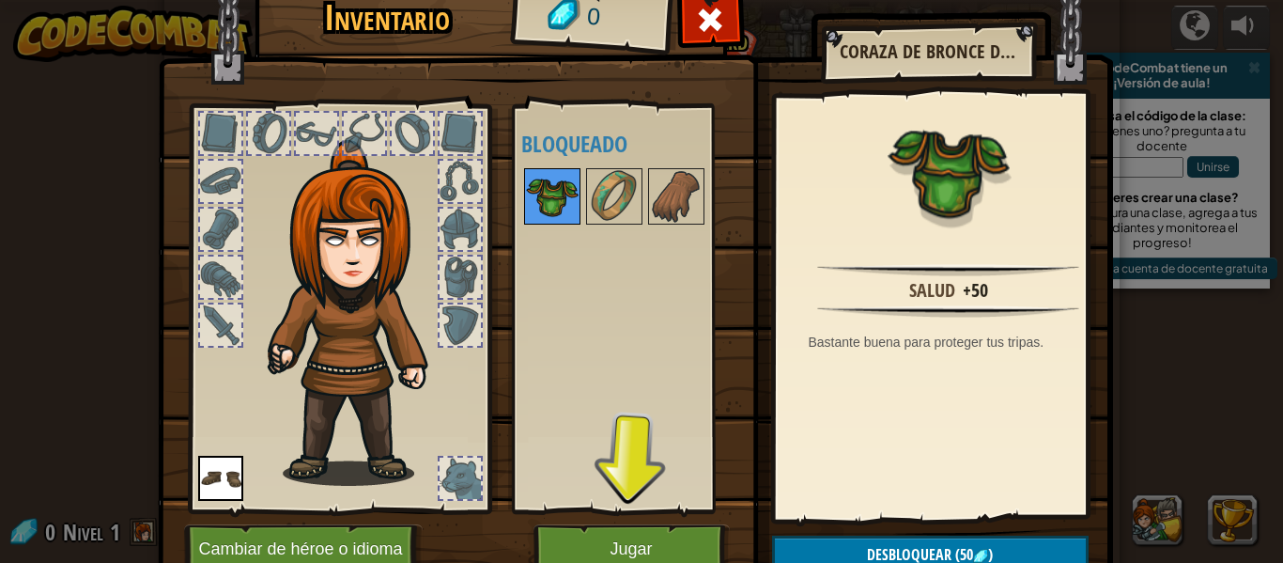
click at [552, 199] on img at bounding box center [552, 196] width 53 height 53
click at [695, 532] on button "Jugar" at bounding box center [631, 550] width 196 height 52
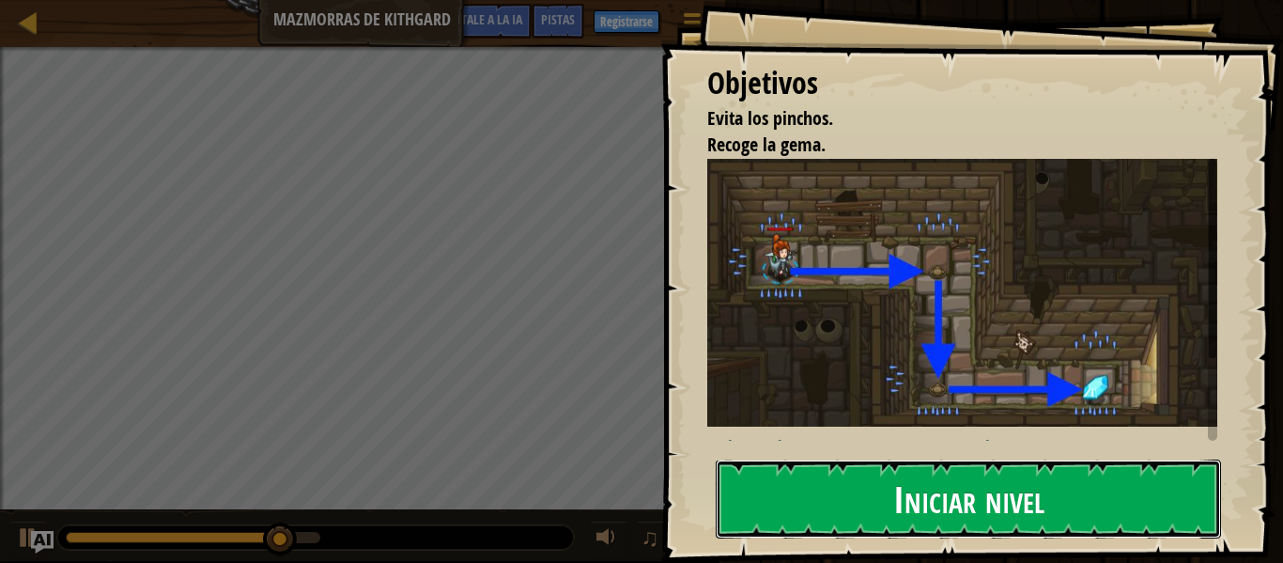
click at [967, 508] on font "Iniciar nivel" at bounding box center [968, 497] width 151 height 51
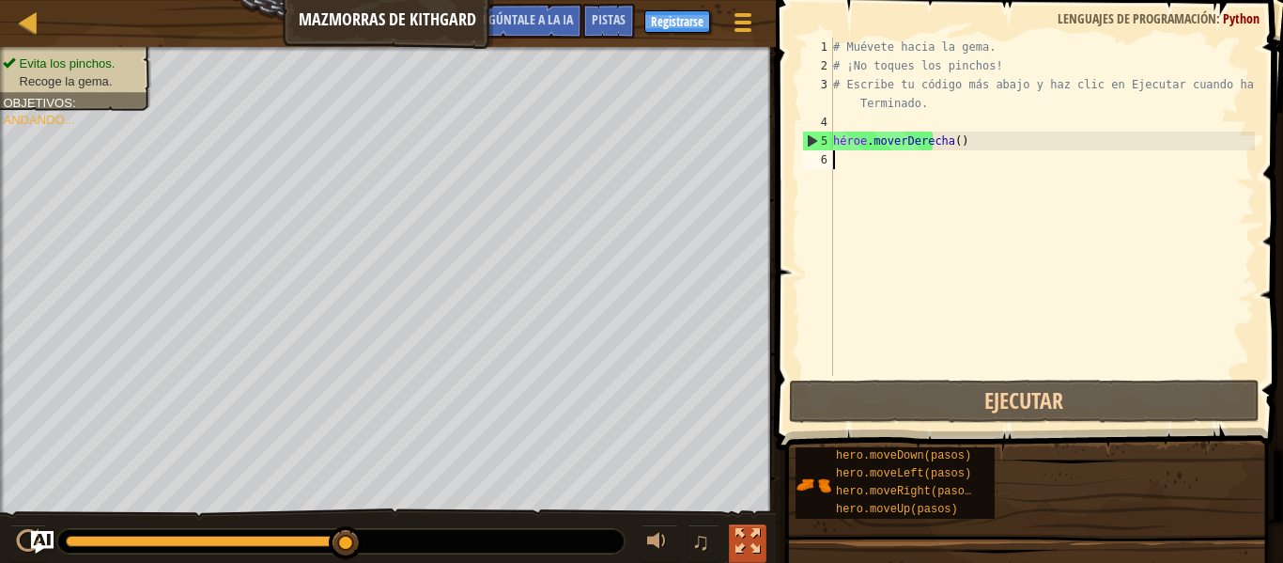
click at [744, 508] on div "Evita los pinchos. Recoge la gema. Objetivos : [GEOGRAPHIC_DATA]... ♫ Anya 11 x…" at bounding box center [641, 305] width 1283 height 517
click at [750, 539] on div at bounding box center [747, 541] width 24 height 24
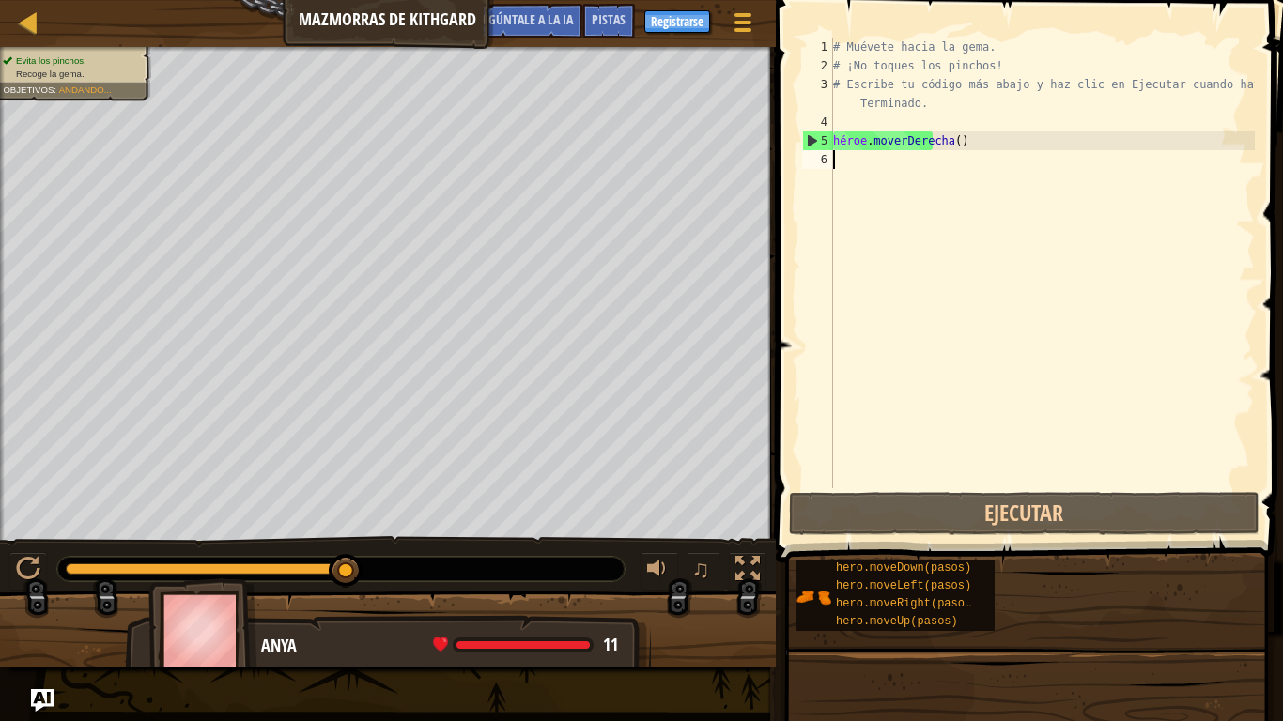
click at [96, 85] on font "Andando..." at bounding box center [85, 90] width 53 height 10
click at [908, 168] on div "# Muévete hacia la gema. # ¡No toques los pinchos! # Escribe tu código más abaj…" at bounding box center [1041, 282] width 425 height 488
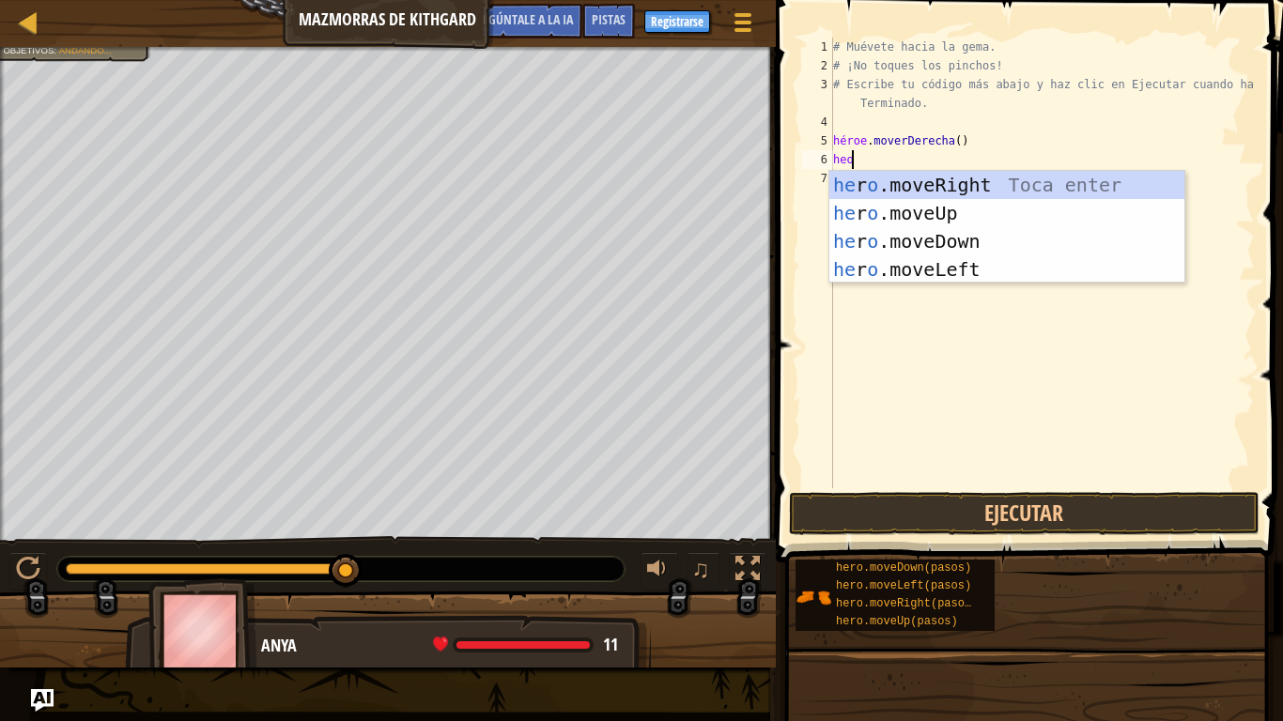
scroll to position [8, 0]
type textarea "h"
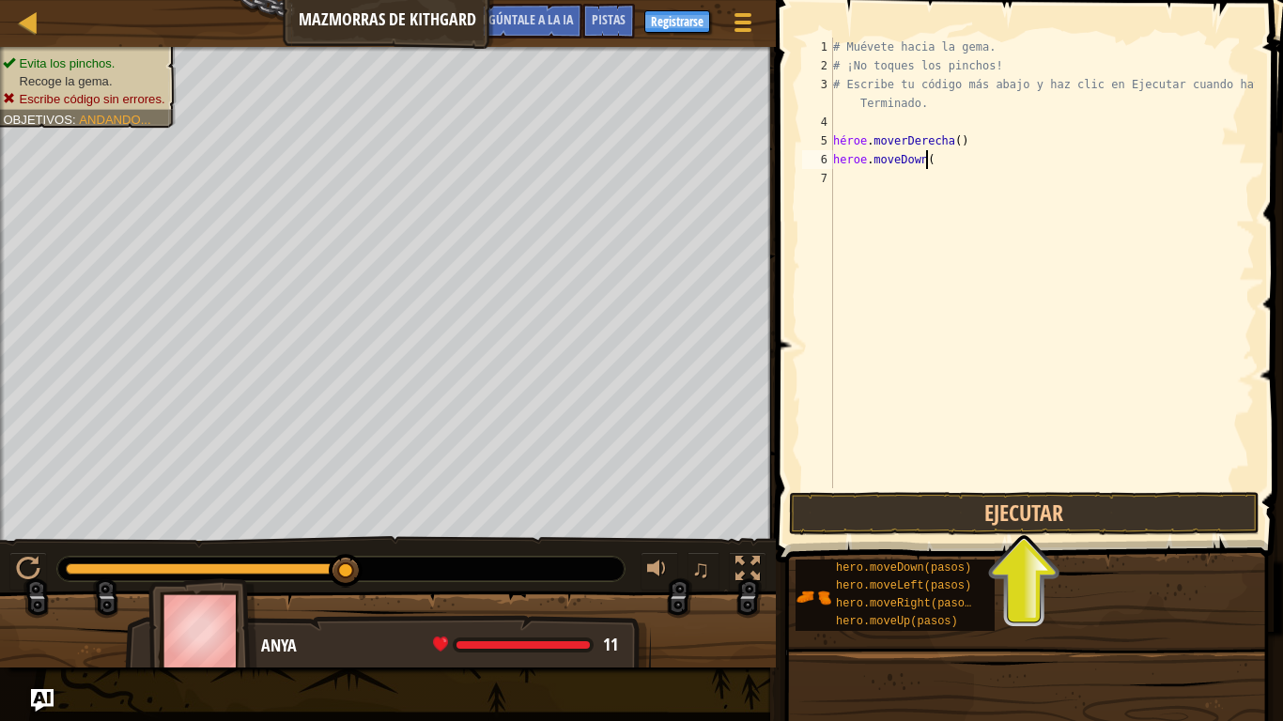
scroll to position [8, 7]
type textarea "heroe.moveDown(3)"
click at [976, 147] on div "# Muévete hacia la gema. # ¡No toques los pinchos! # Escribe tu código más abaj…" at bounding box center [1041, 282] width 425 height 488
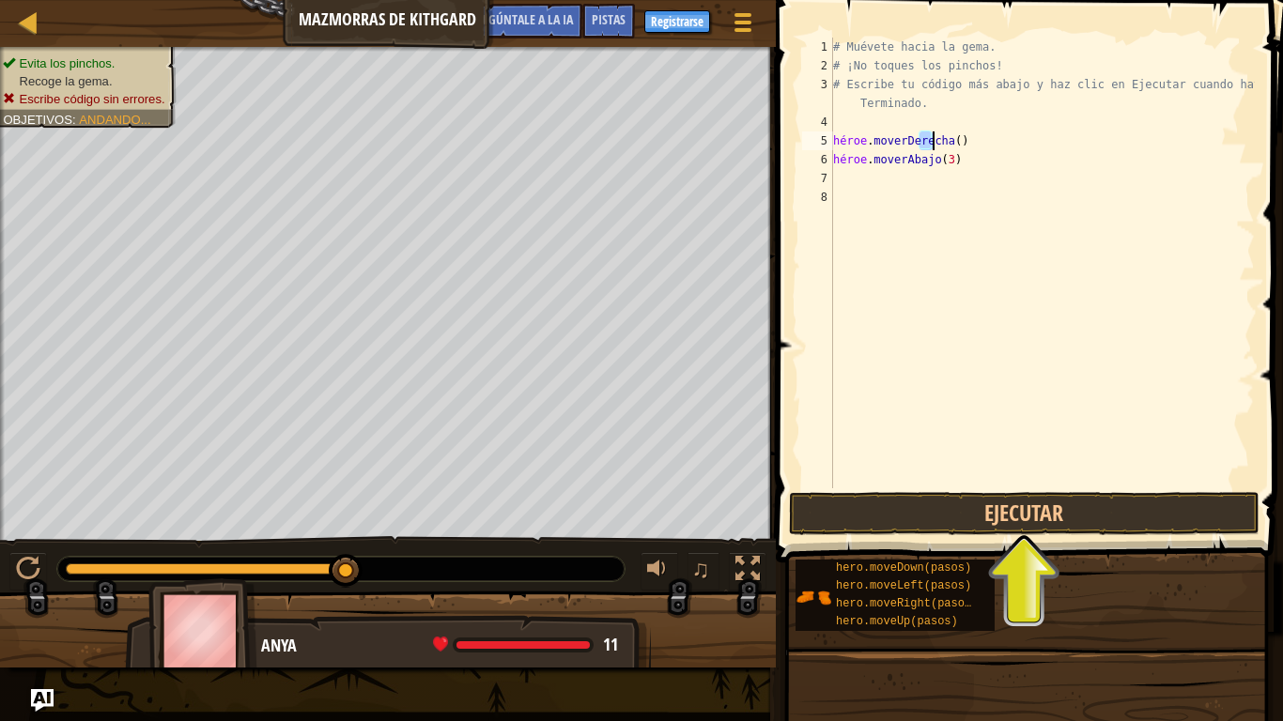
drag, startPoint x: 963, startPoint y: 137, endPoint x: 978, endPoint y: 138, distance: 15.1
click at [963, 136] on div "# Muévete hacia la gema. # ¡No toques los pinchos! # Escribe tu código más abaj…" at bounding box center [1041, 263] width 425 height 451
click at [979, 138] on div "# Muévete hacia la gema. # ¡No toques los pinchos! # Escribe tu código más abaj…" at bounding box center [1041, 282] width 425 height 488
type textarea "hero.moveRight()"
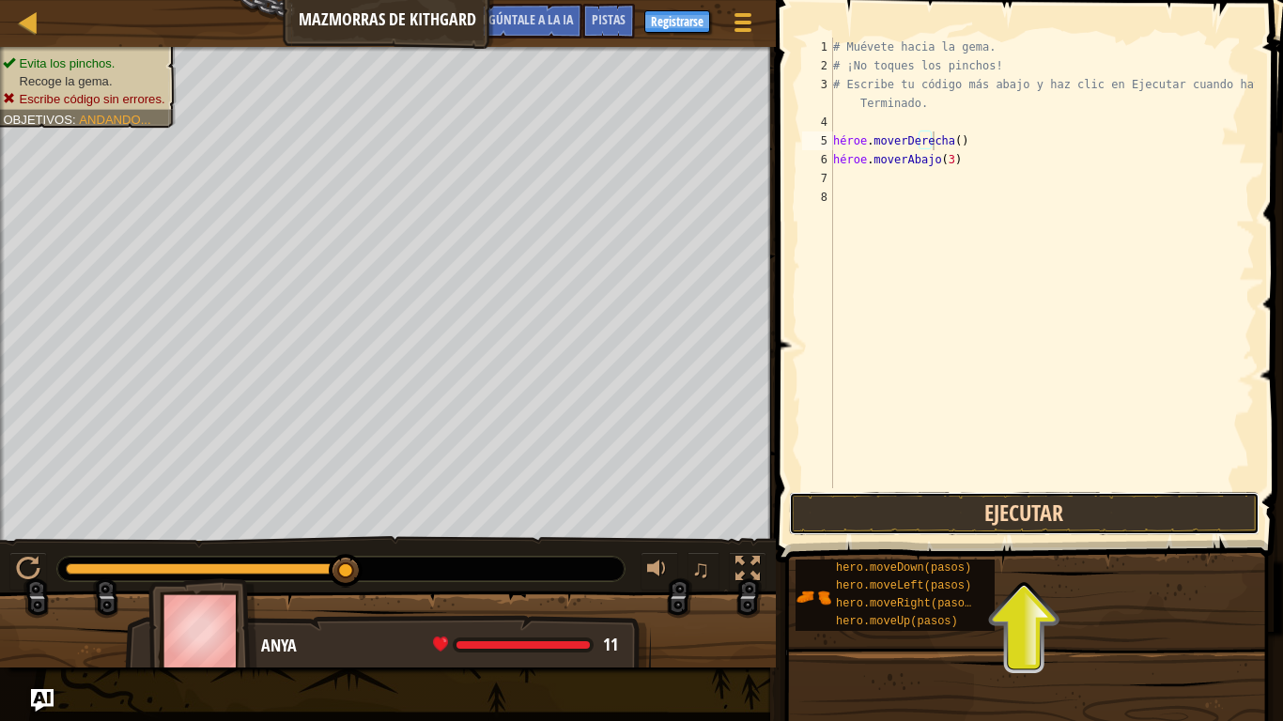
click at [1105, 511] on button "Ejecutar" at bounding box center [1024, 513] width 471 height 43
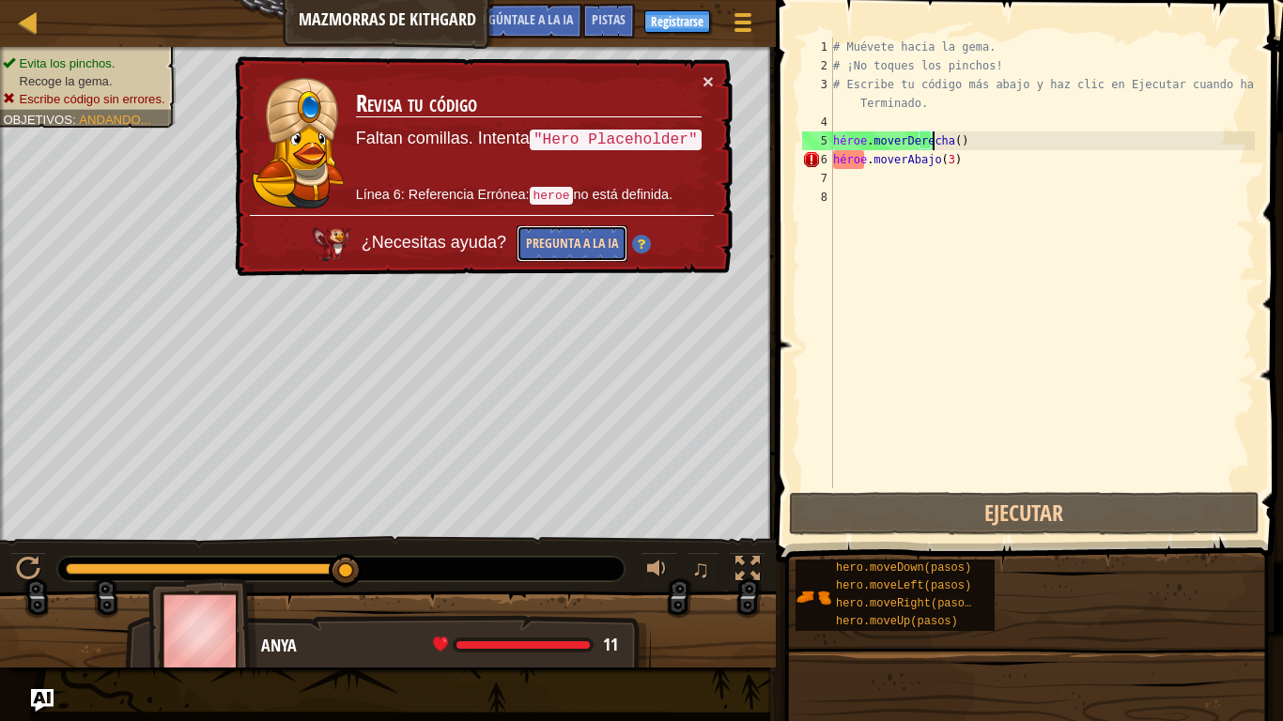
click at [615, 248] on font "Pregunta a la IA" at bounding box center [572, 243] width 92 height 18
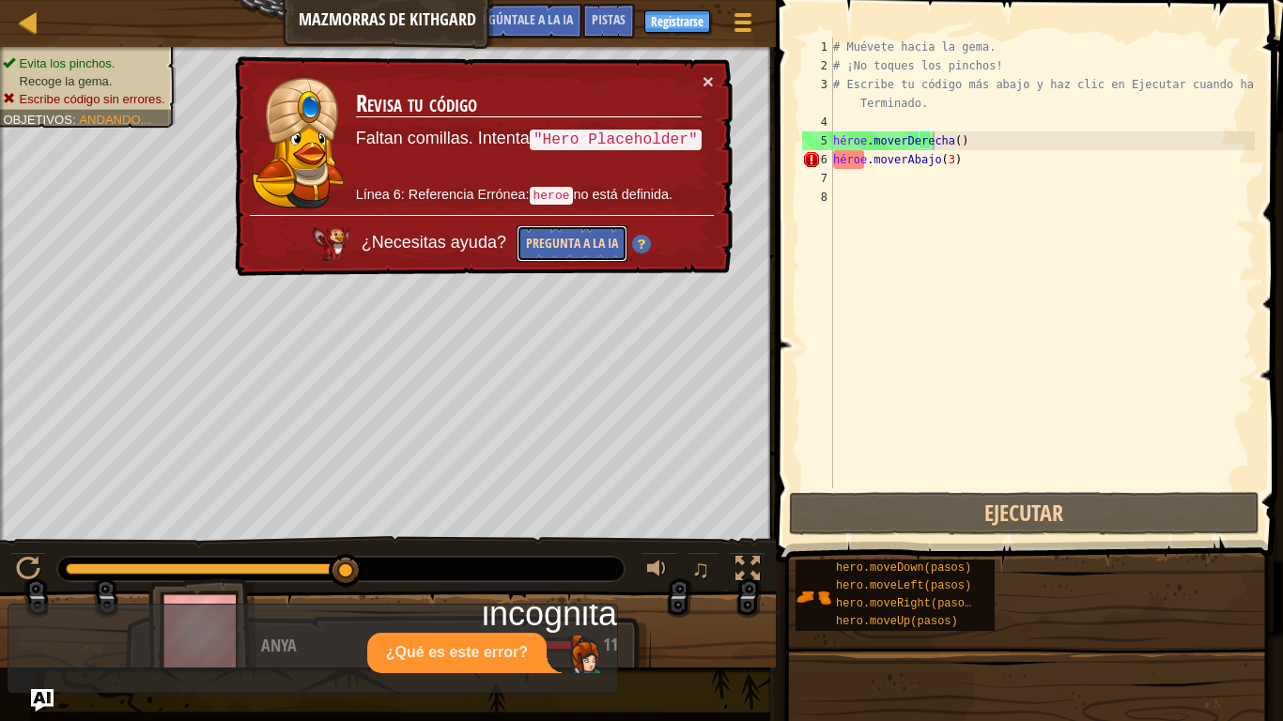
click at [615, 248] on font "Pregunta a la IA" at bounding box center [572, 243] width 92 height 18
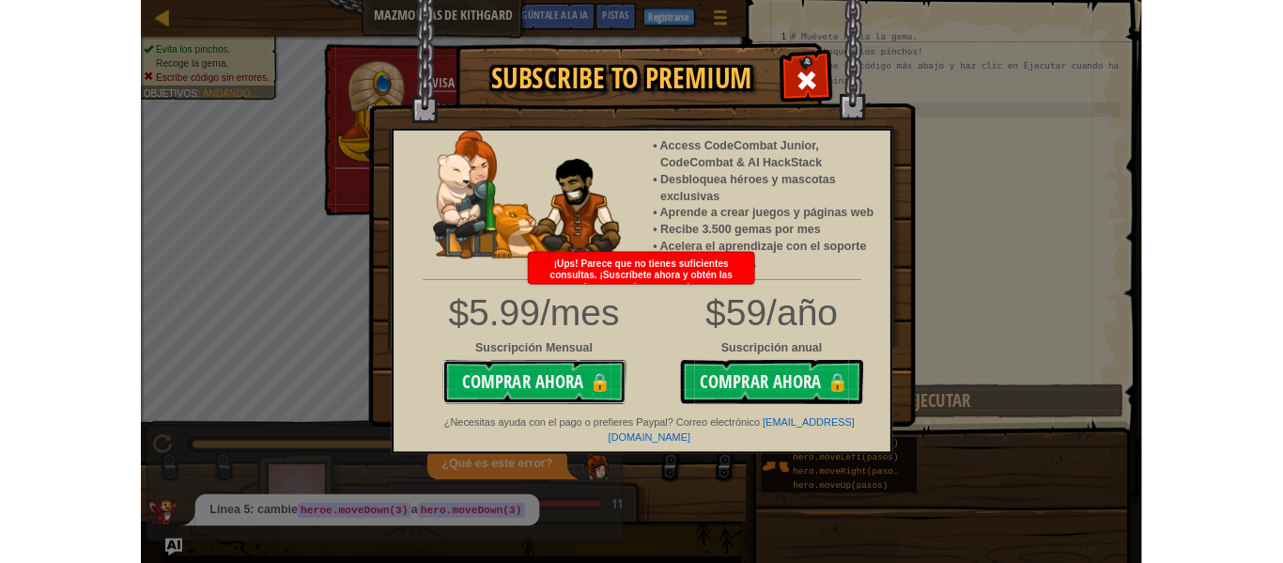
scroll to position [8, 7]
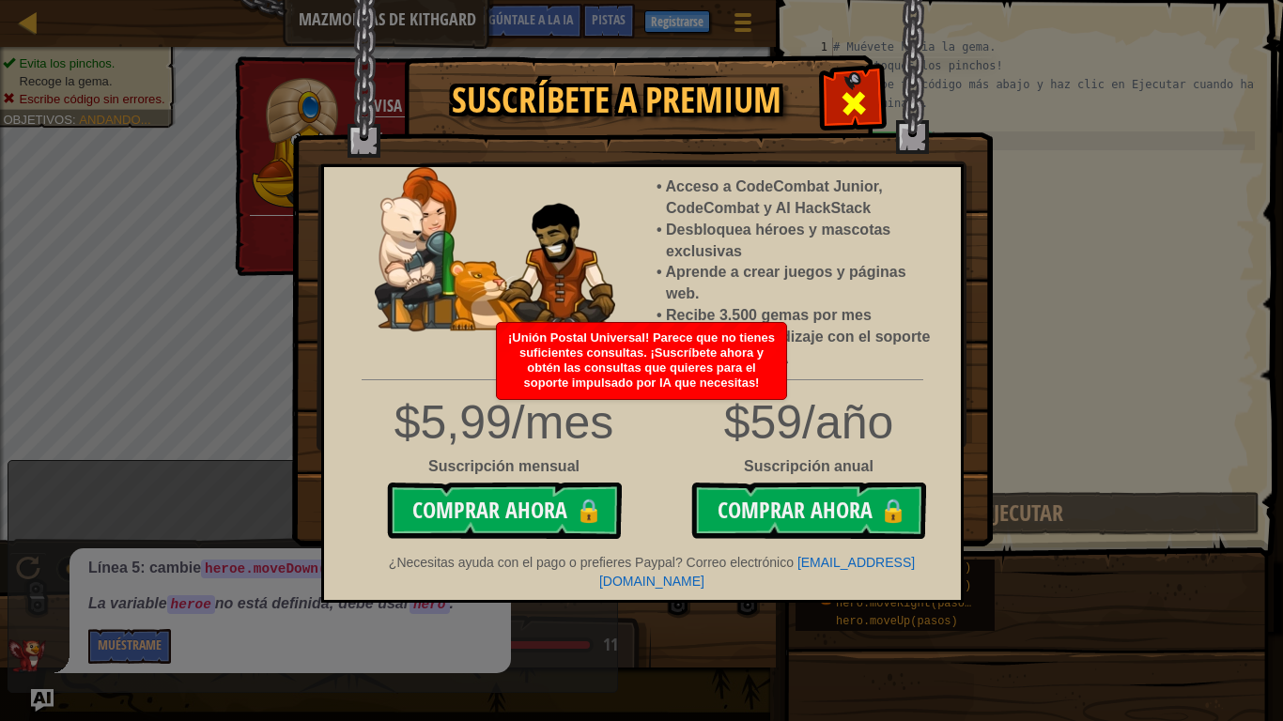
click at [880, 98] on div at bounding box center [853, 100] width 59 height 59
